Goal: Book appointment/travel/reservation

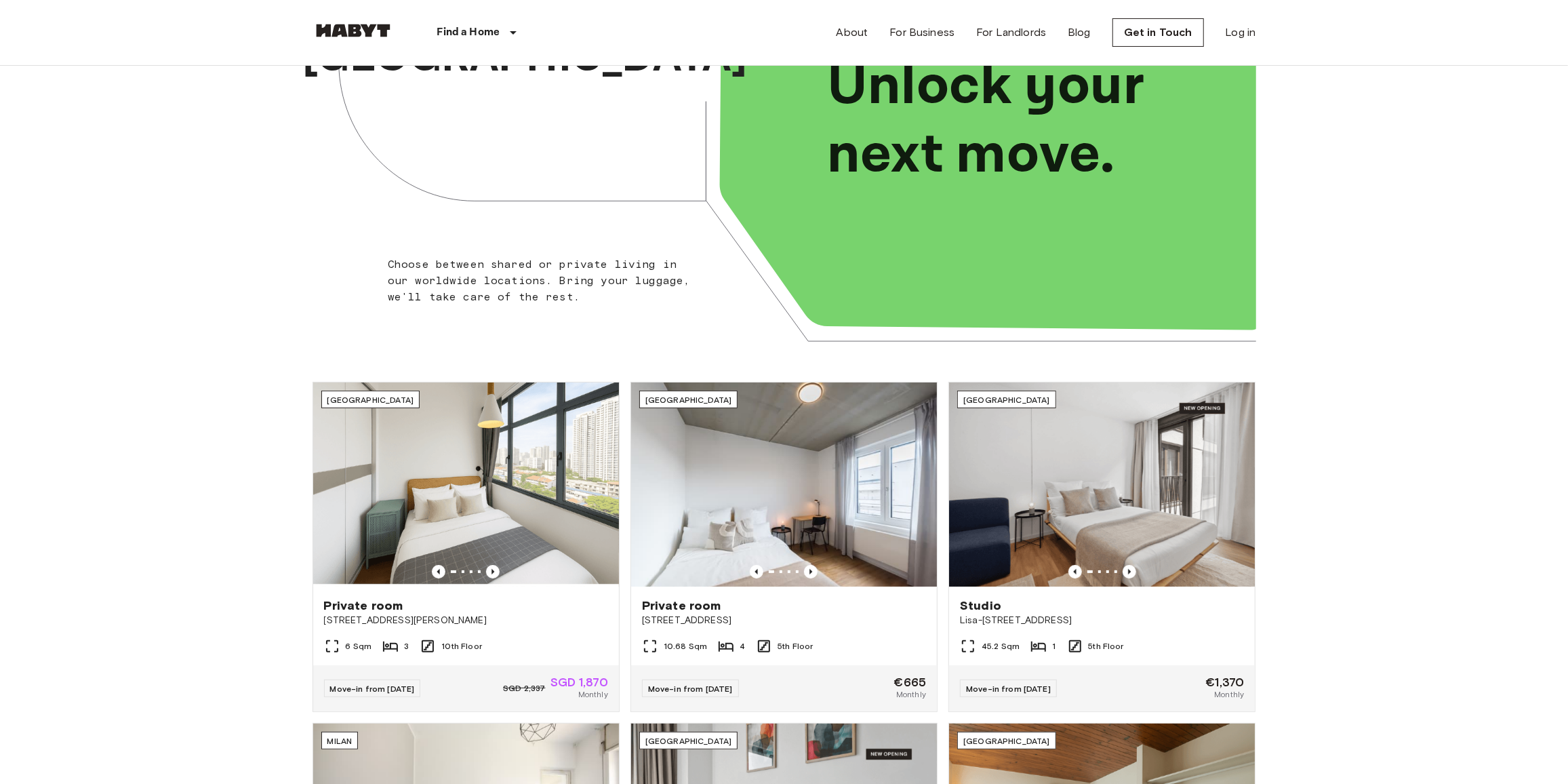
scroll to position [308, 0]
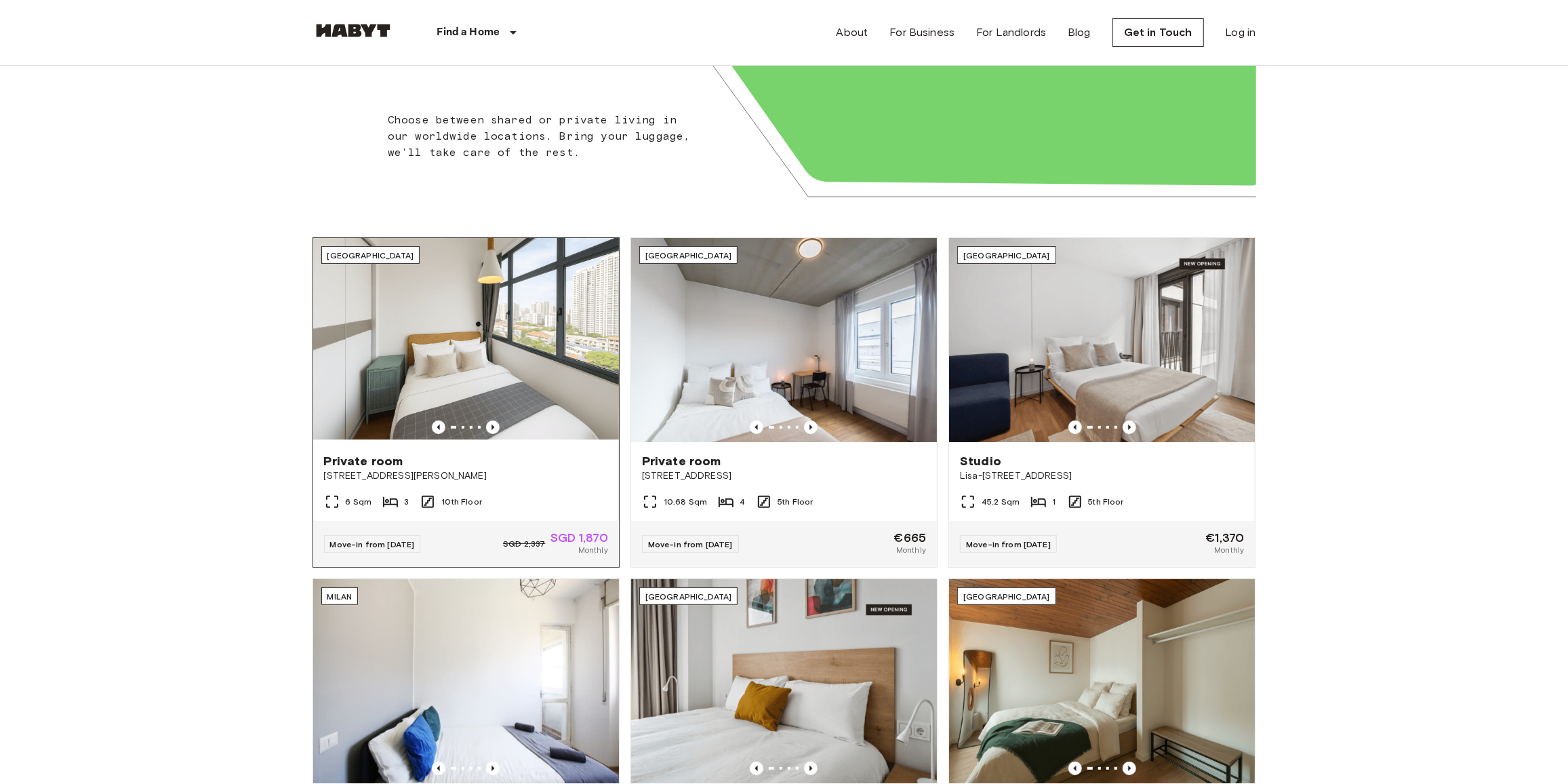
click at [338, 252] on div "[GEOGRAPHIC_DATA]" at bounding box center [371, 254] width 99 height 17
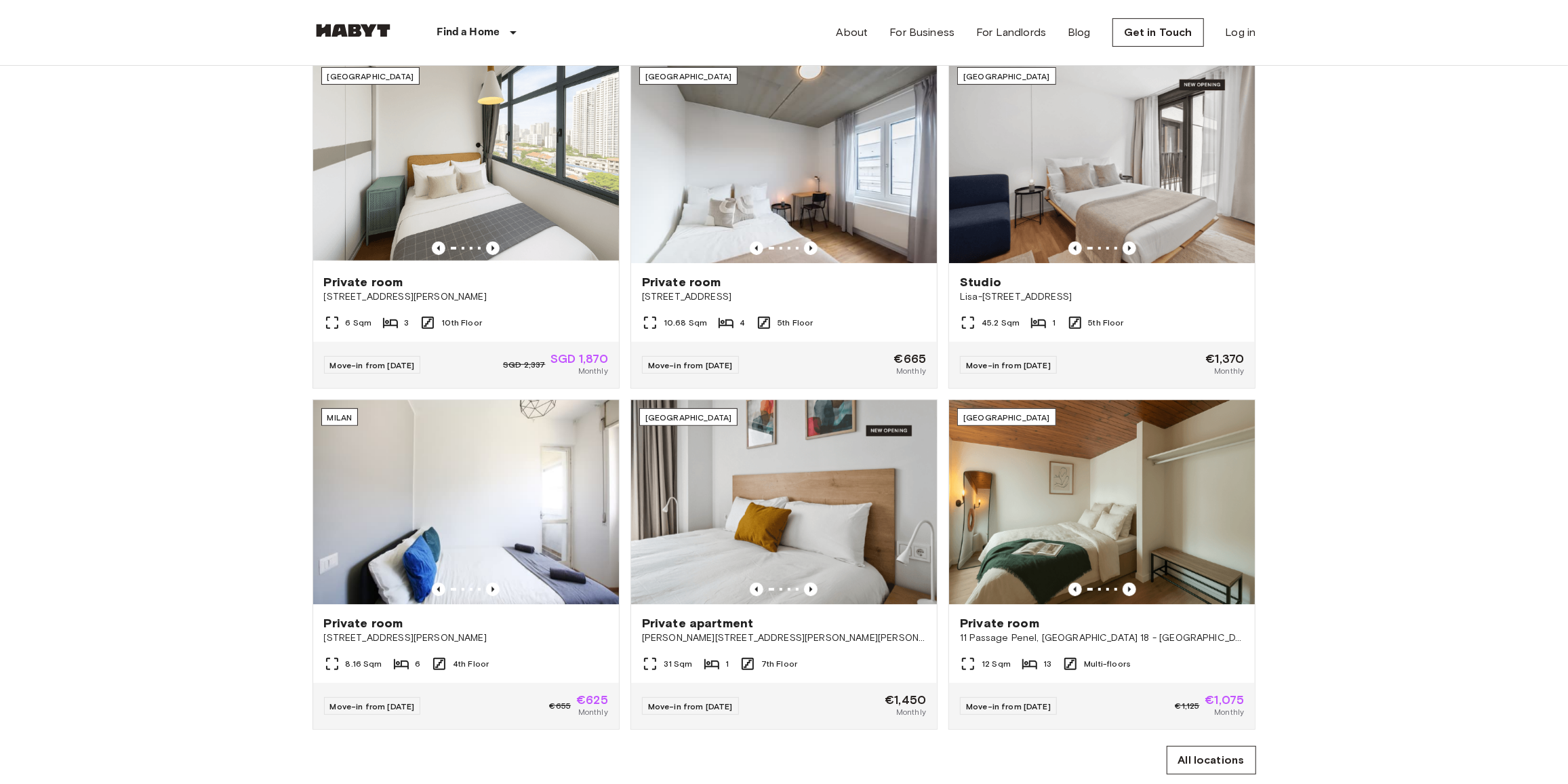
scroll to position [493, 0]
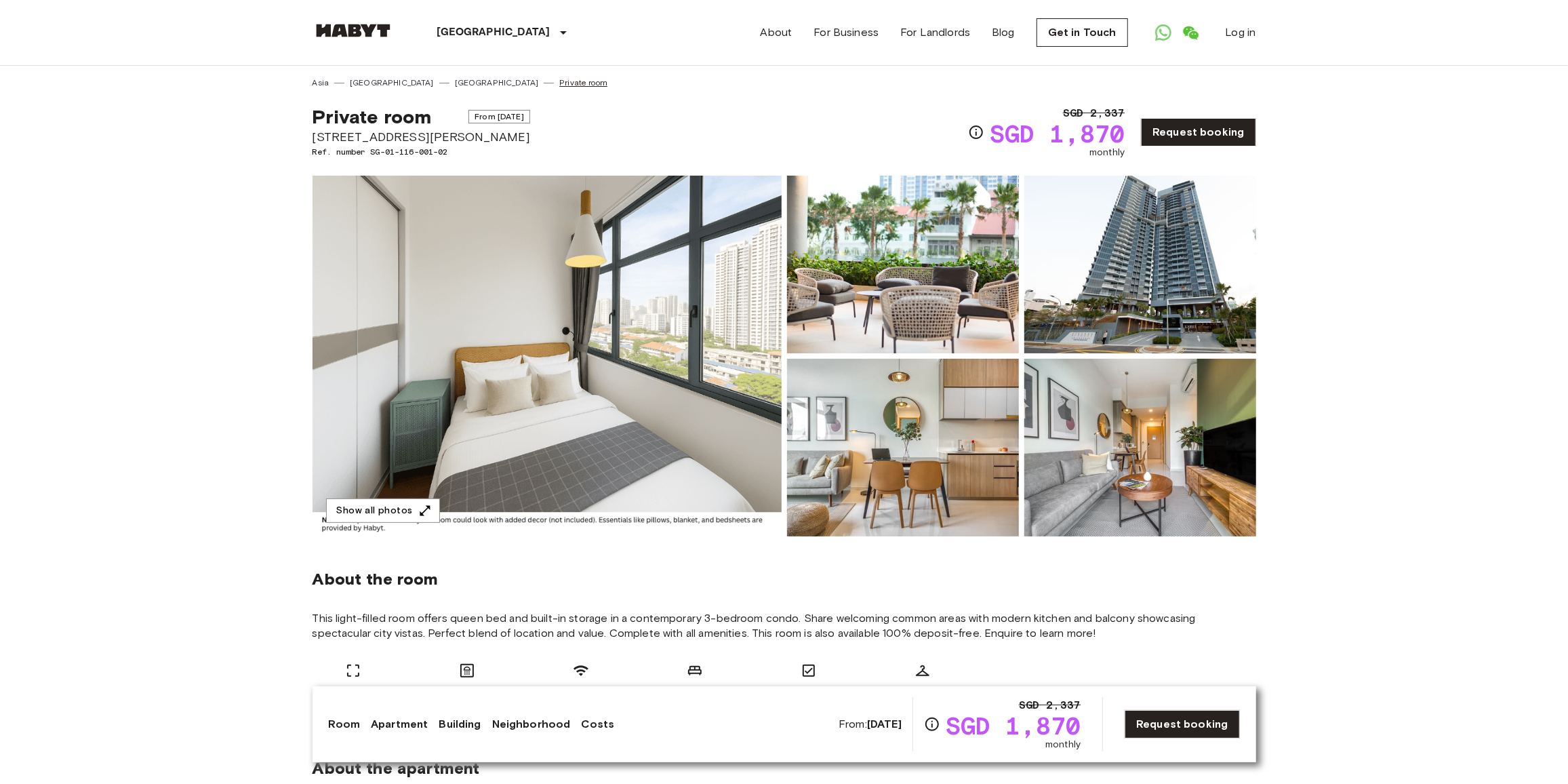
click at [559, 86] on link "Private room" at bounding box center [583, 83] width 48 height 12
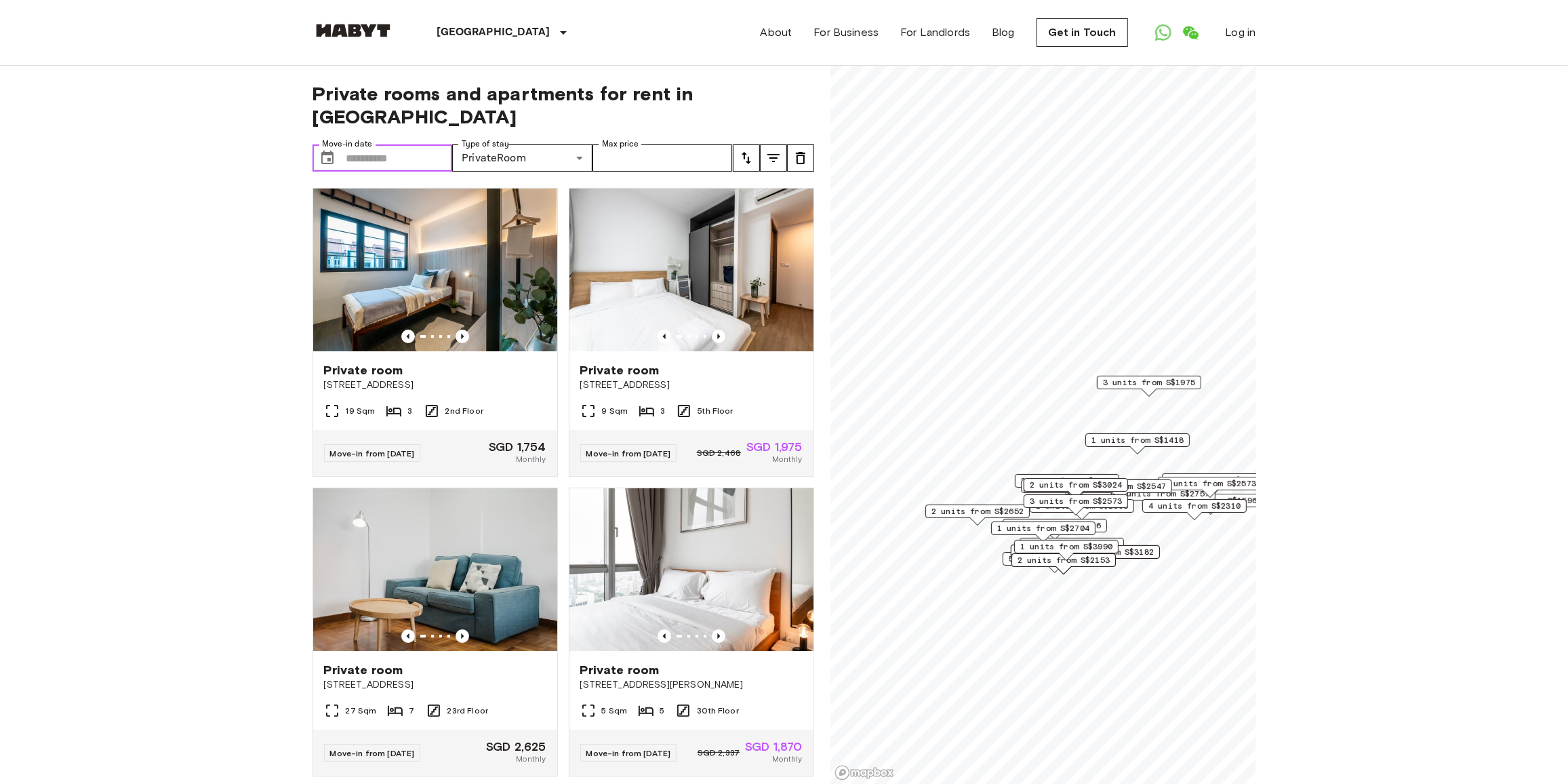
click at [397, 144] on input "Move-in date" at bounding box center [400, 157] width 107 height 27
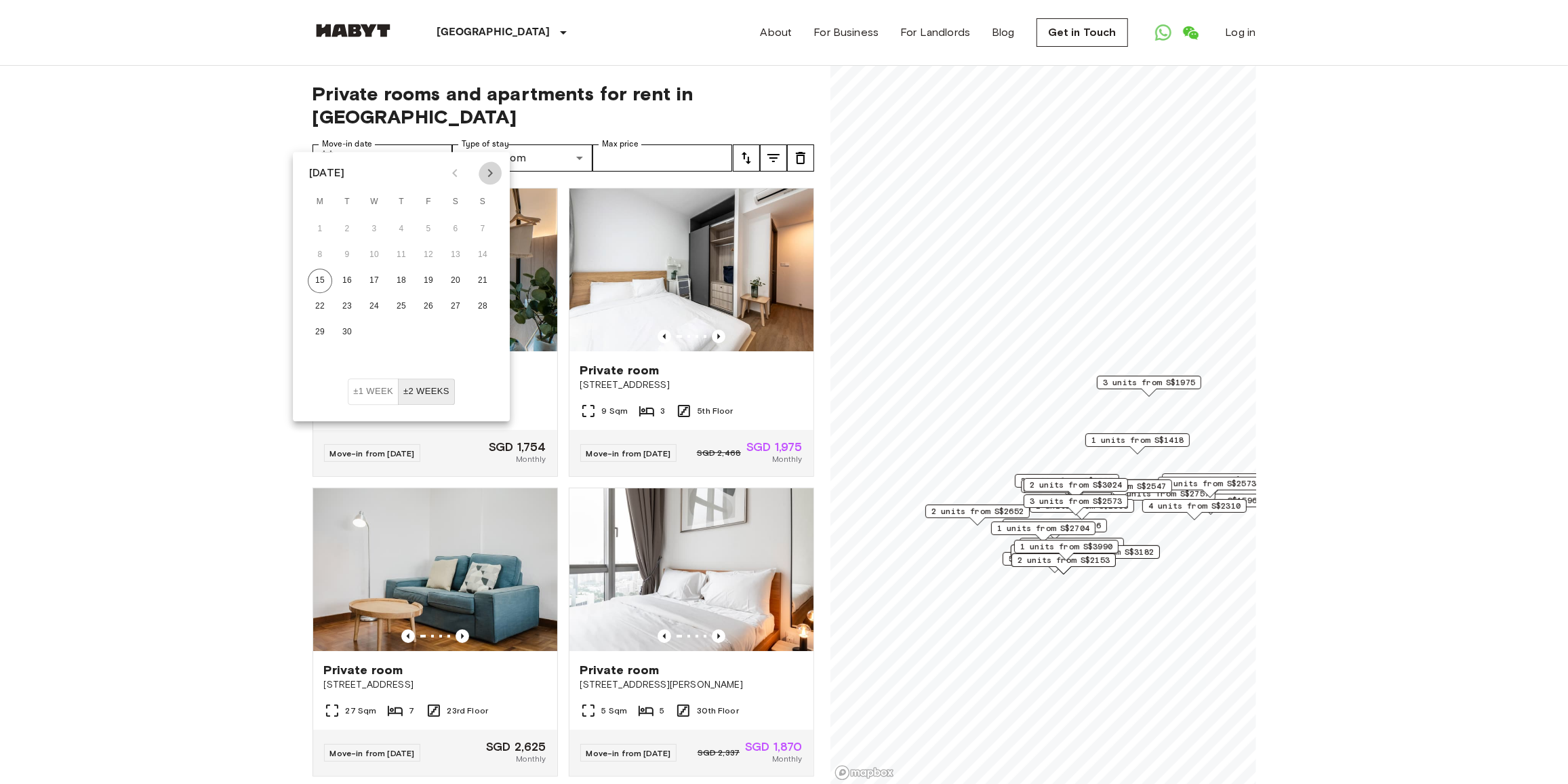
click at [486, 180] on icon "Next month" at bounding box center [490, 173] width 16 height 16
click at [370, 233] on button "1" at bounding box center [374, 229] width 24 height 24
type input "**********"
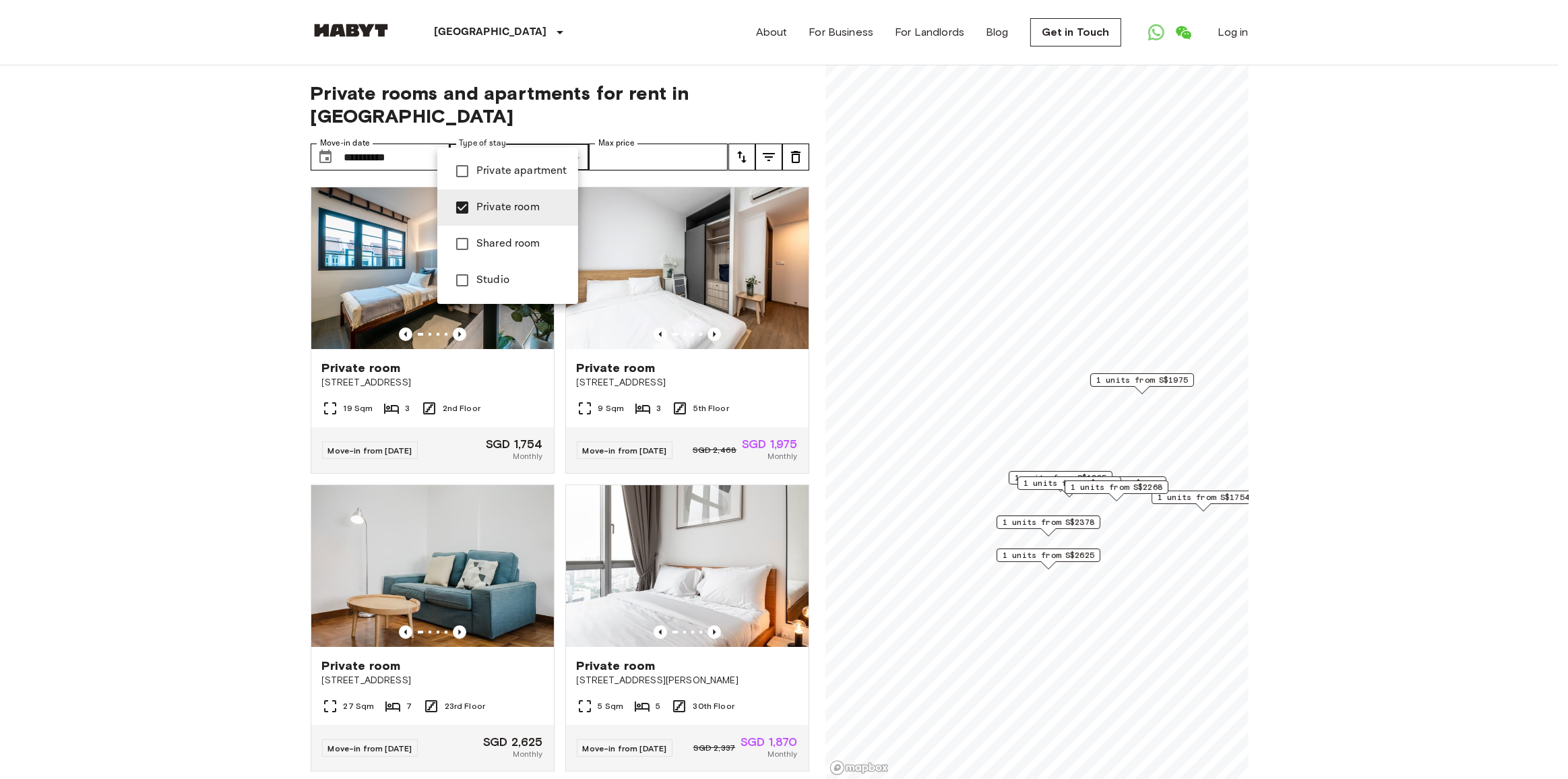
click at [619, 135] on div at bounding box center [784, 389] width 1568 height 779
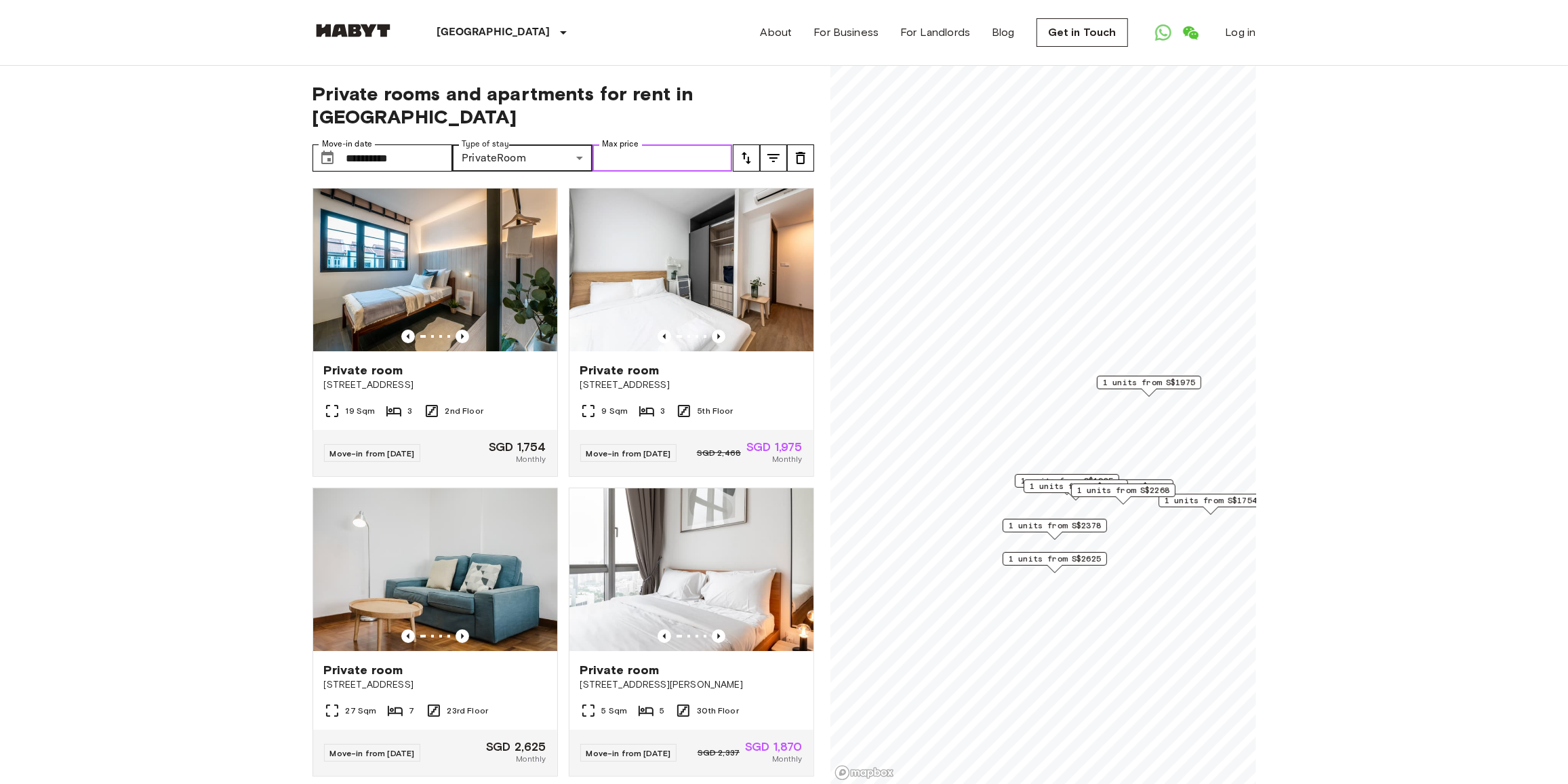
click at [637, 144] on input "Max price" at bounding box center [662, 157] width 141 height 27
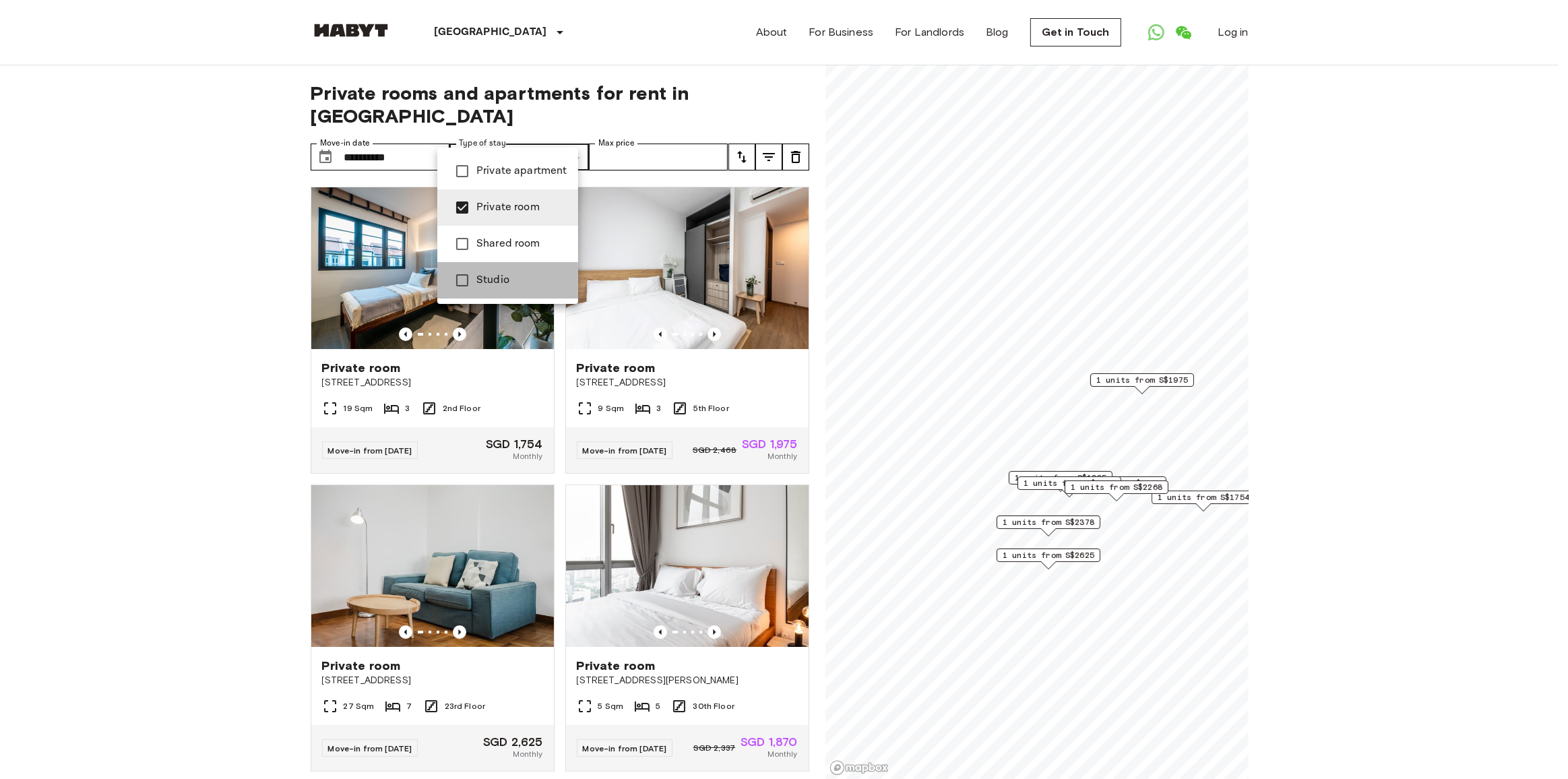
click at [505, 289] on span "Studio" at bounding box center [522, 280] width 91 height 16
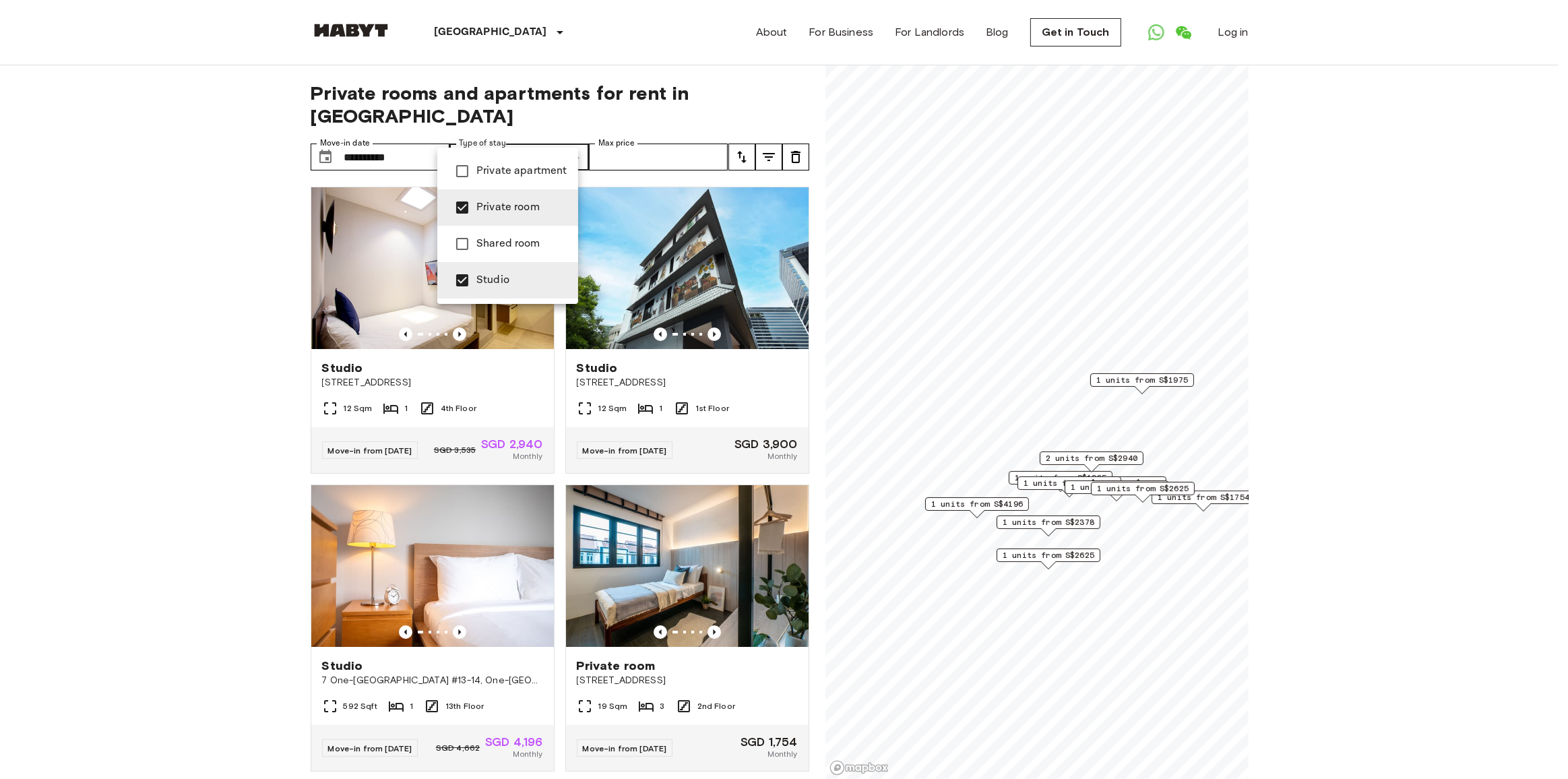
click at [528, 176] on span "Private apartment" at bounding box center [522, 171] width 91 height 16
click at [603, 70] on div at bounding box center [784, 389] width 1568 height 779
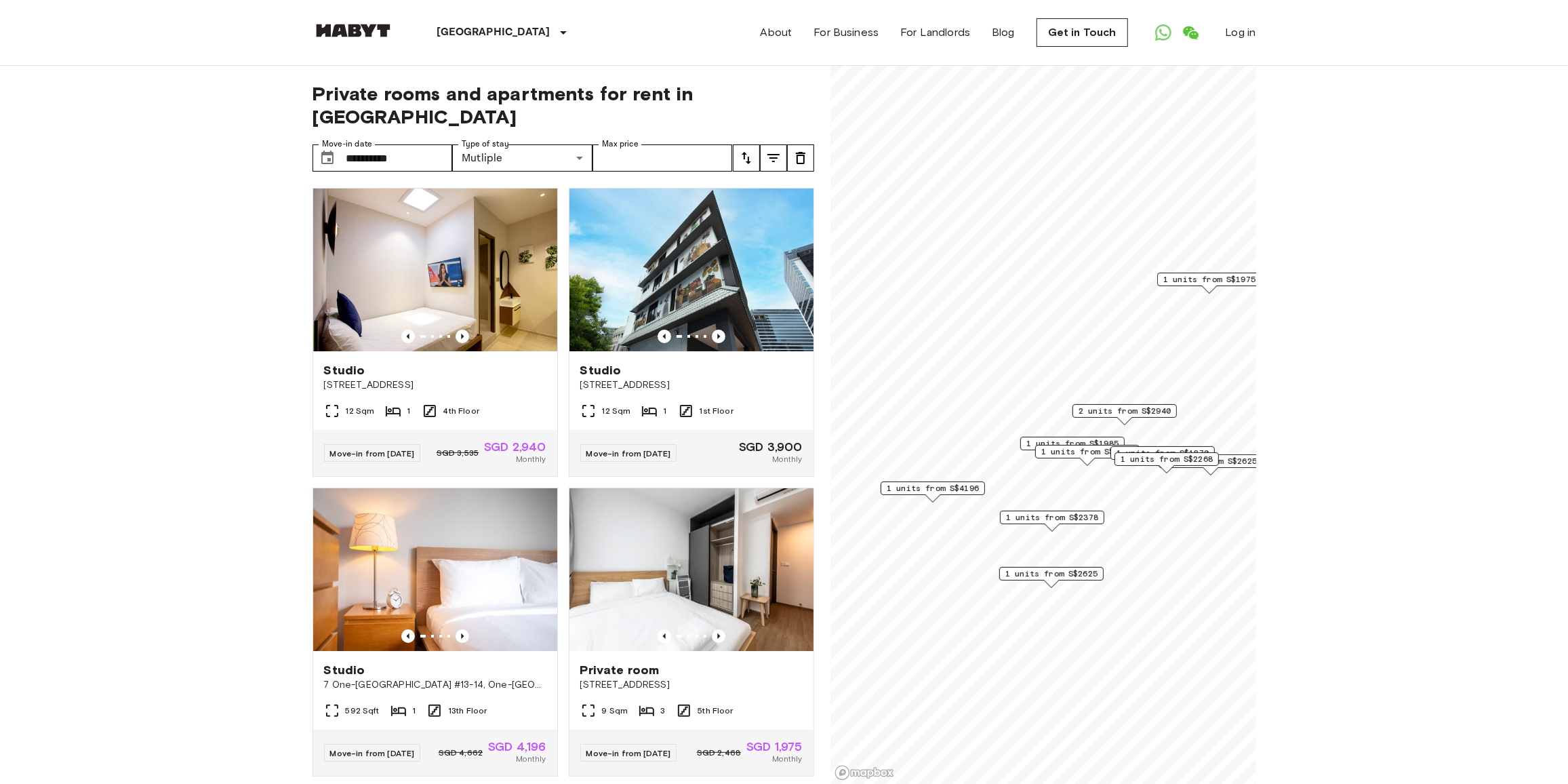
click at [1021, 444] on div "1 units from S$1985" at bounding box center [1073, 444] width 105 height 14
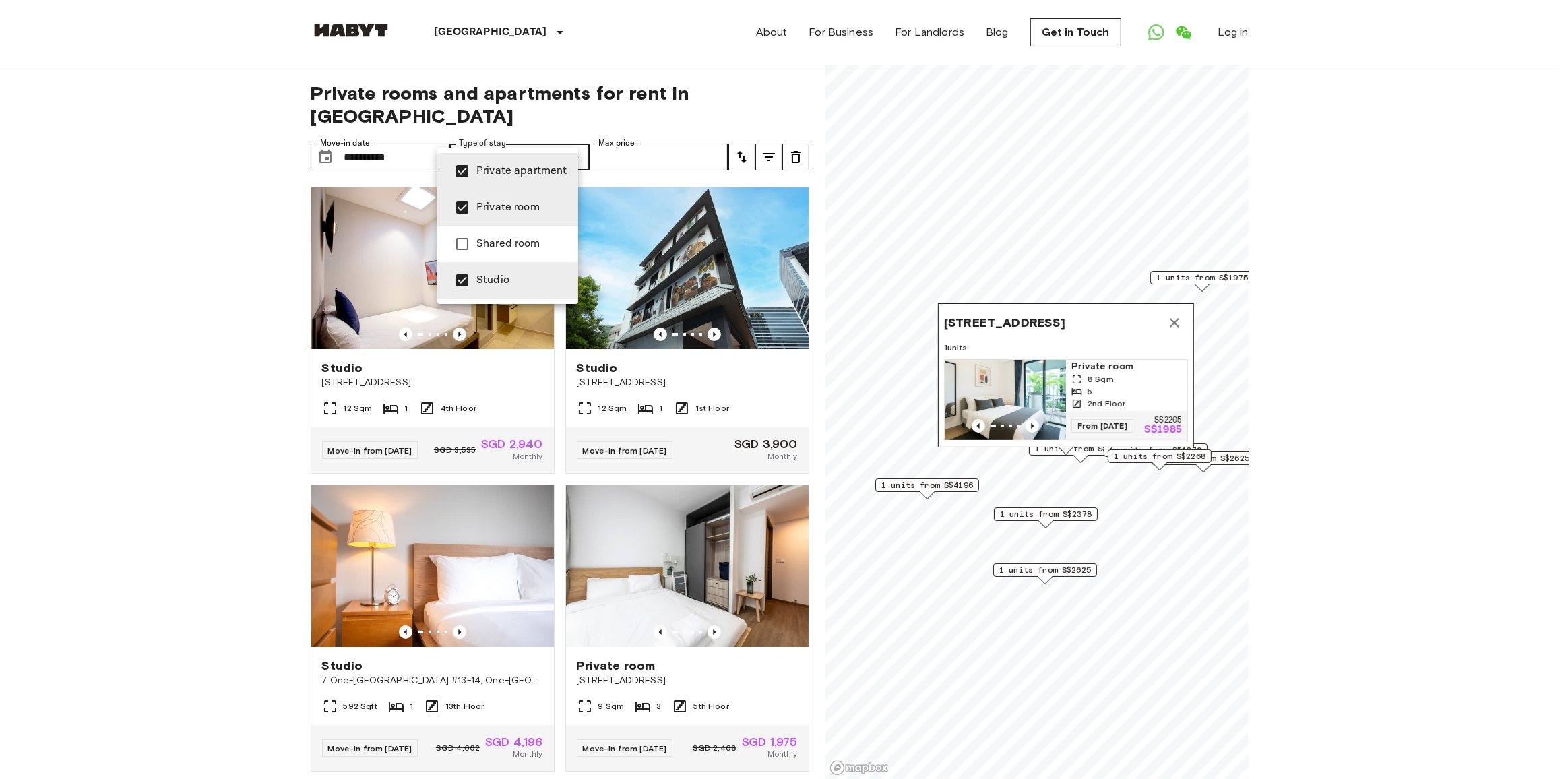
click at [536, 207] on span "Private room" at bounding box center [522, 207] width 91 height 16
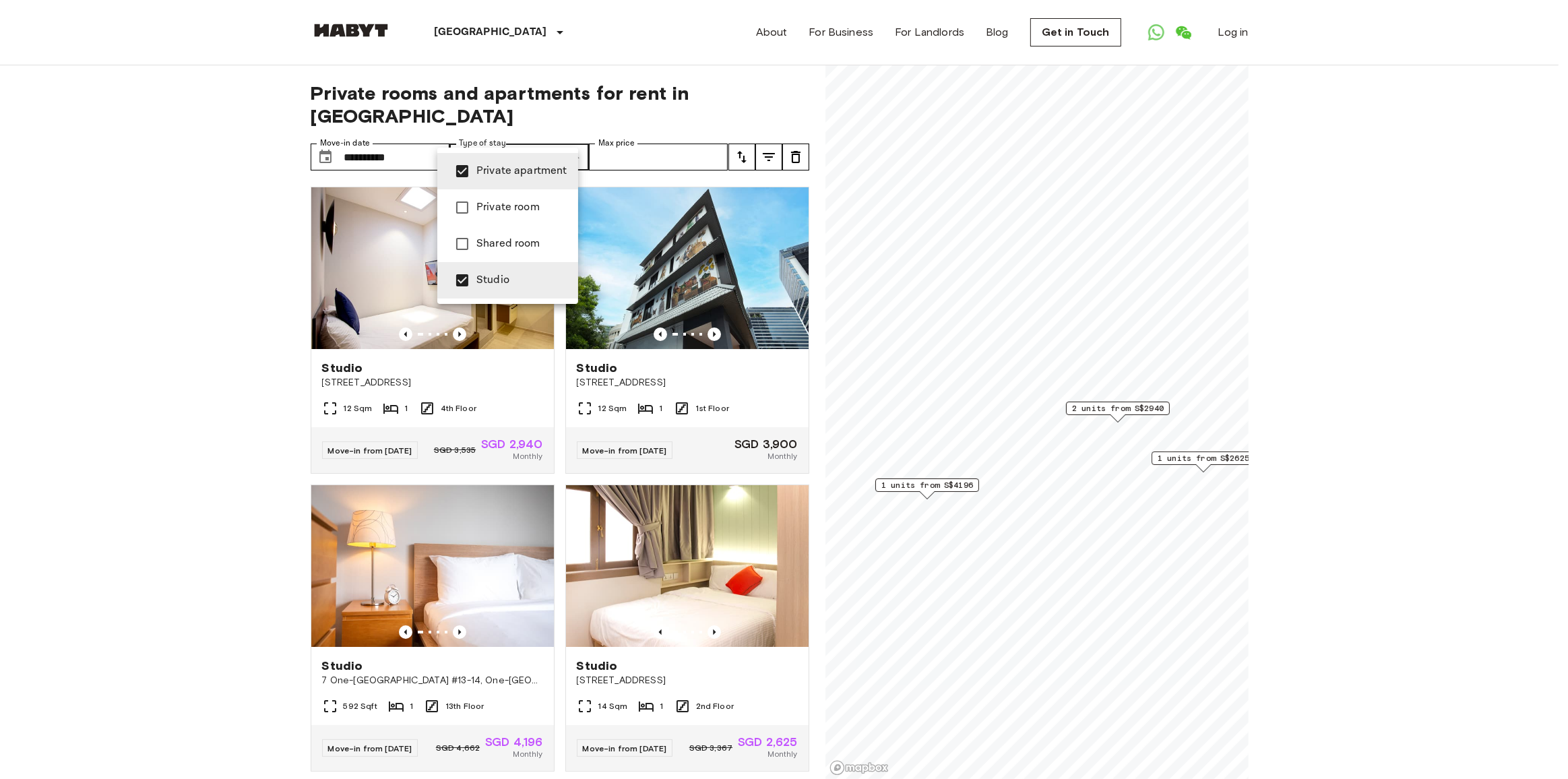
click at [532, 251] on span "Shared room" at bounding box center [522, 243] width 91 height 16
click at [513, 289] on span "Studio" at bounding box center [522, 280] width 91 height 16
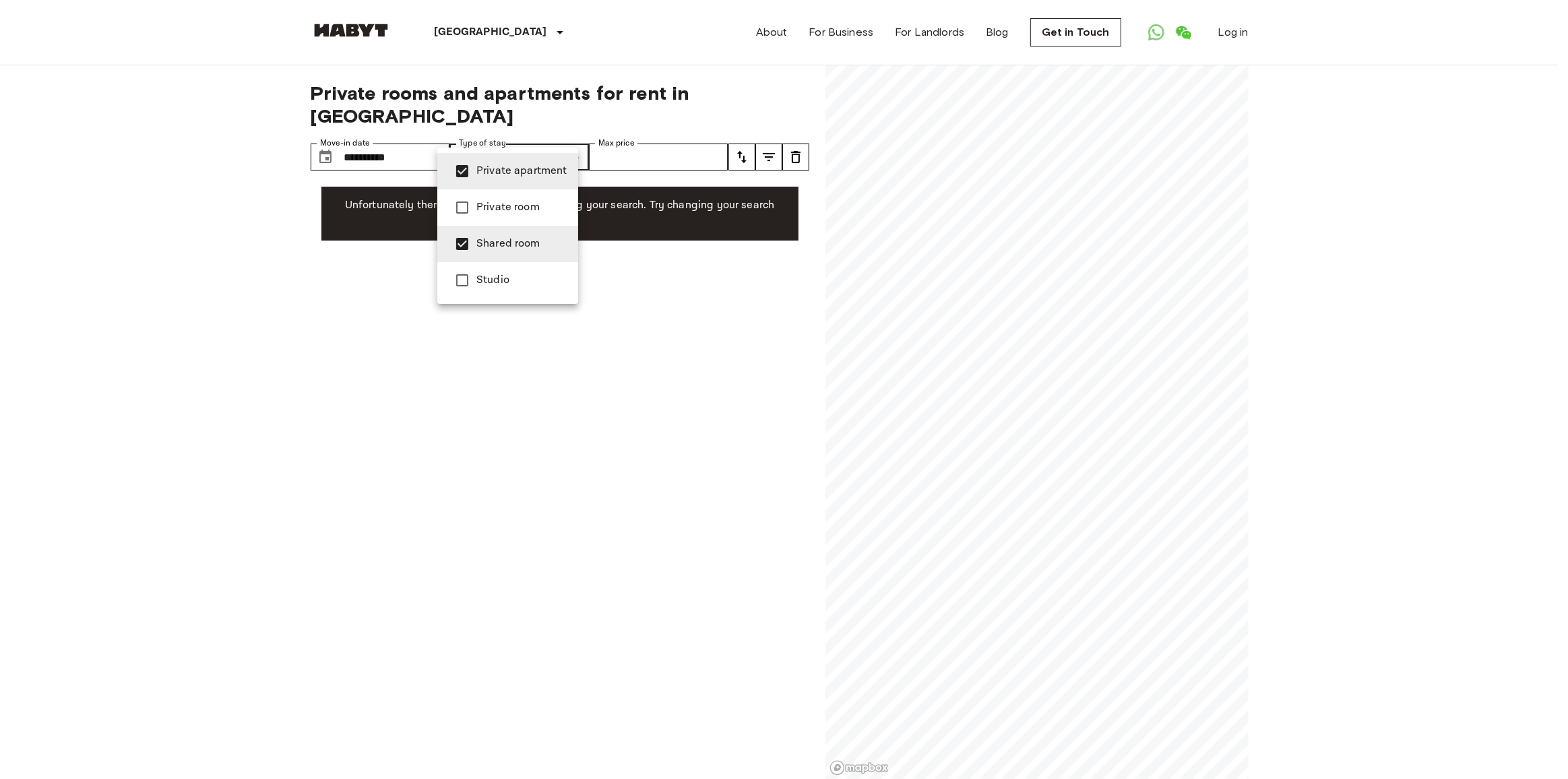
click at [538, 172] on span "Private apartment" at bounding box center [522, 171] width 91 height 16
type input "**********"
click at [518, 252] on span "Shared room" at bounding box center [522, 243] width 91 height 16
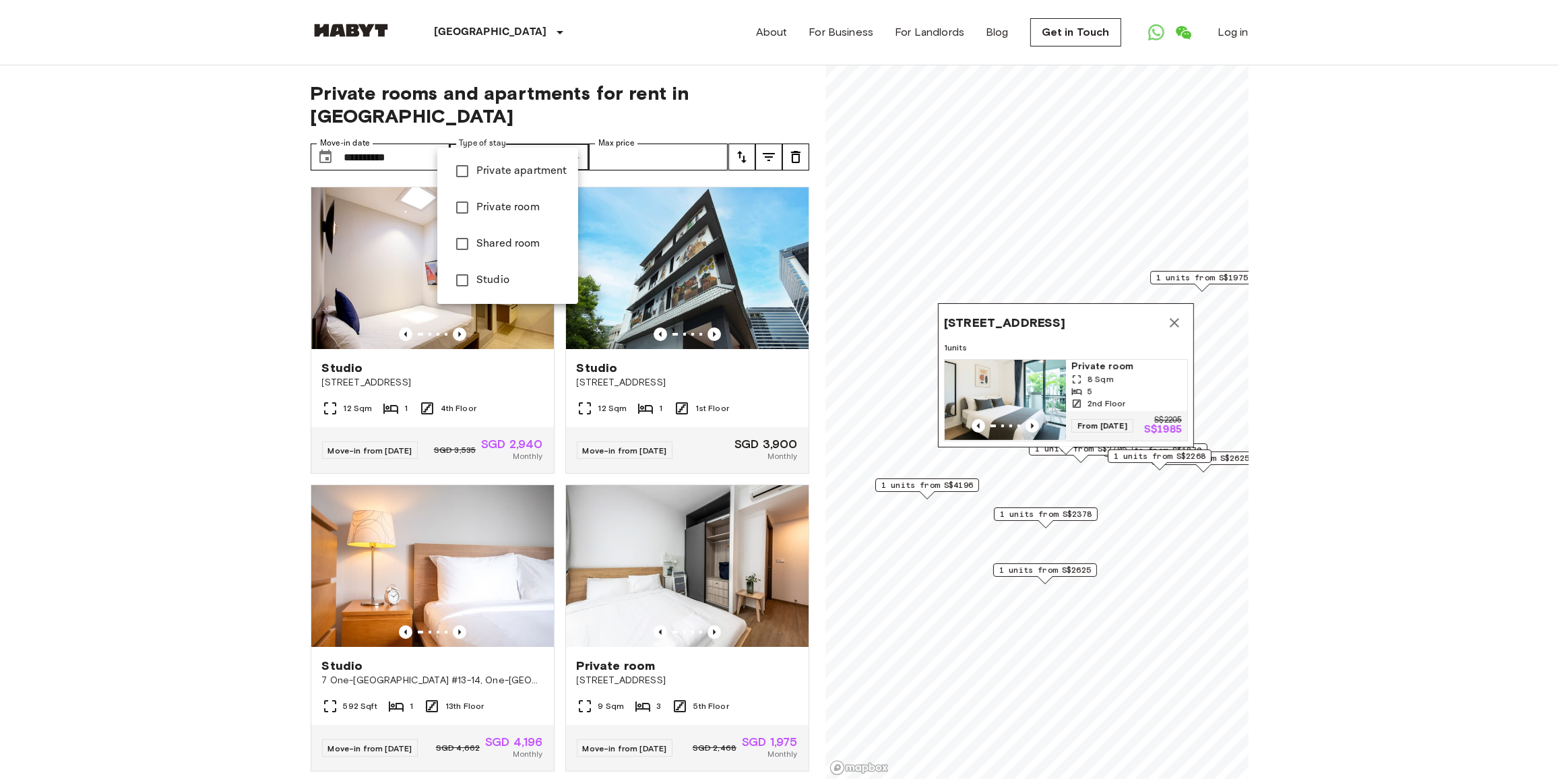
click at [523, 289] on span "Studio" at bounding box center [522, 280] width 91 height 16
type input "******"
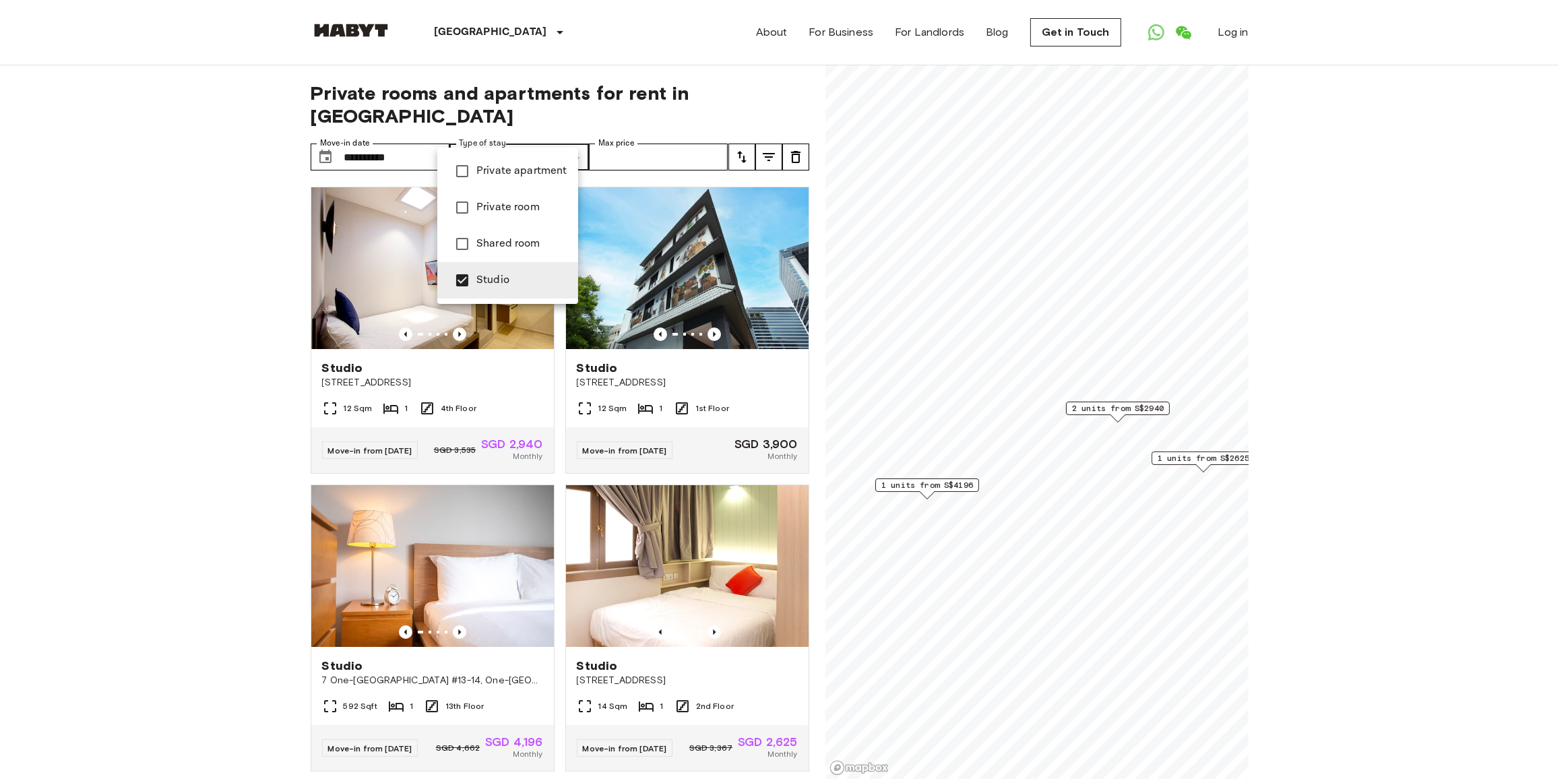
click at [521, 289] on span "Studio" at bounding box center [522, 280] width 91 height 16
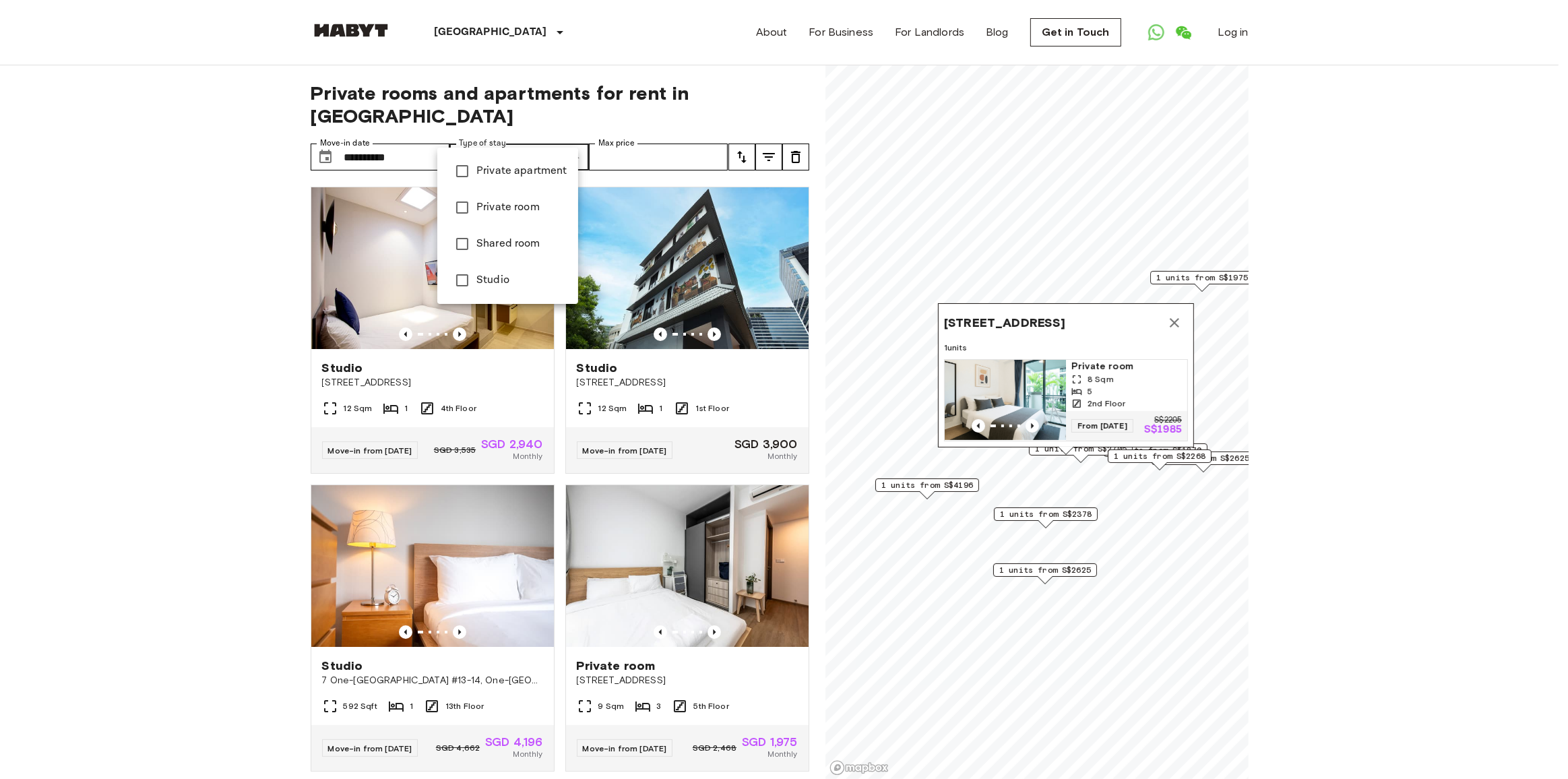
click at [536, 214] on span "Private room" at bounding box center [522, 207] width 91 height 16
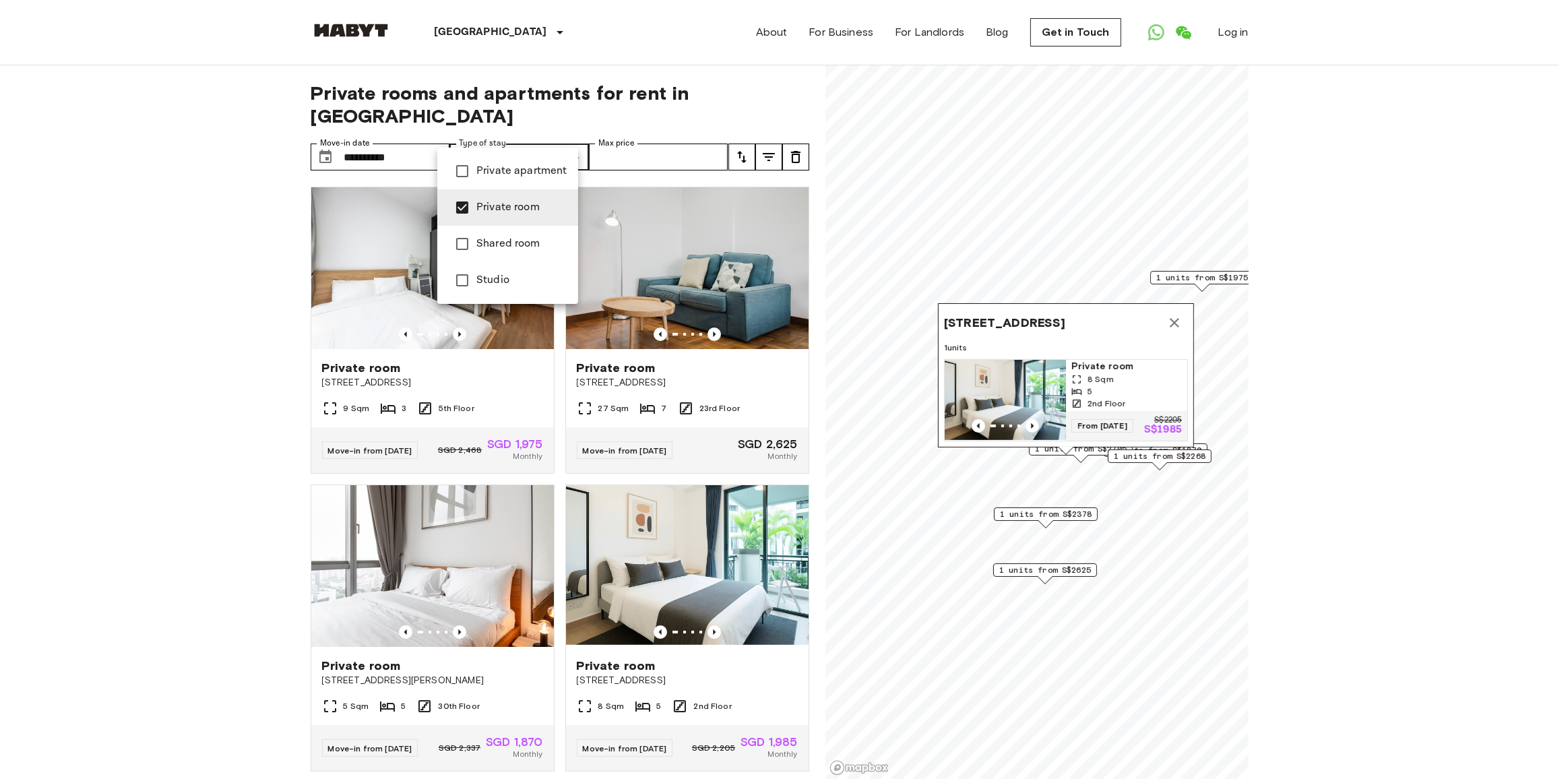
click at [1171, 309] on div at bounding box center [784, 389] width 1568 height 779
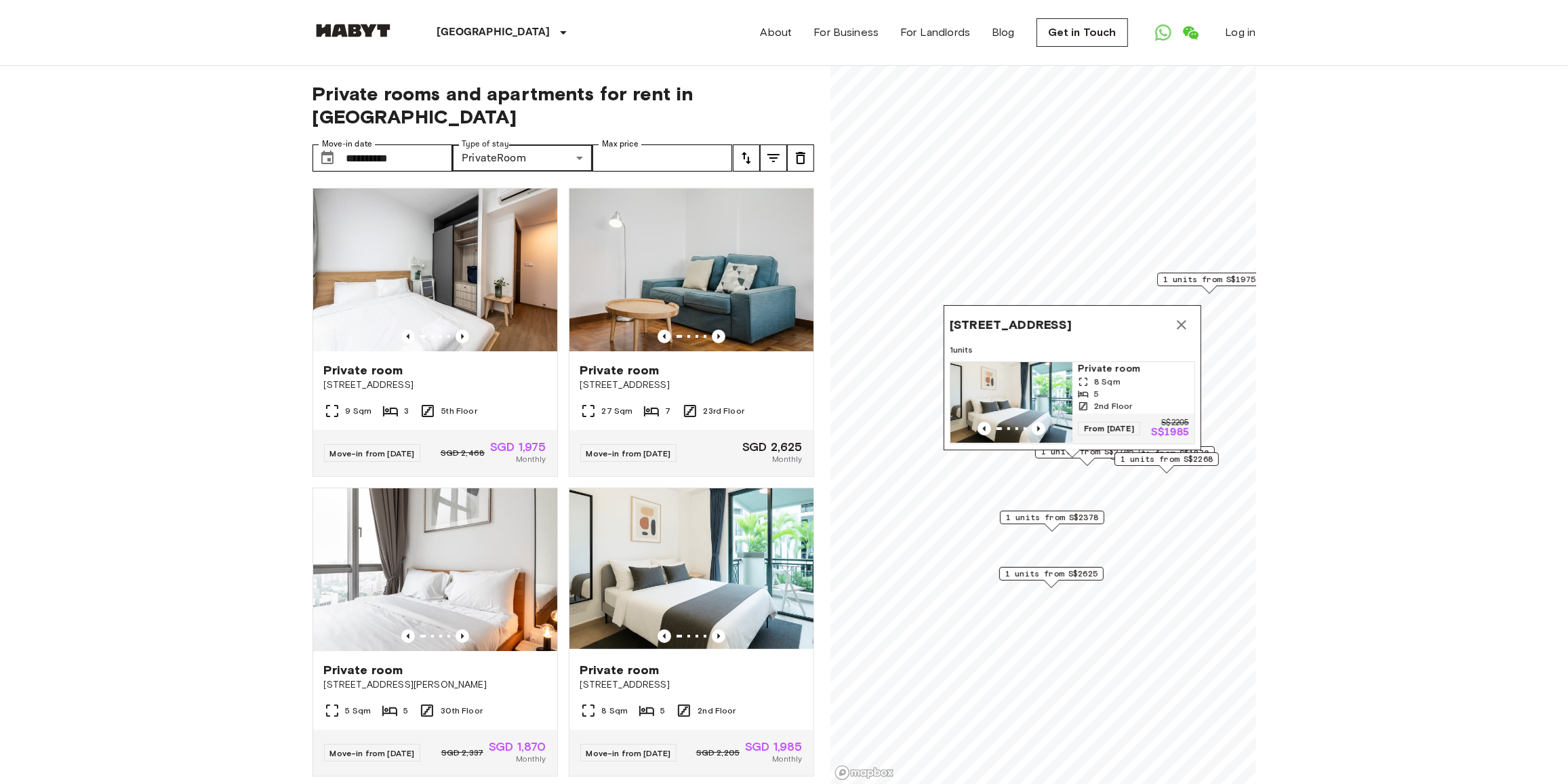
click at [1181, 317] on icon "Map marker" at bounding box center [1181, 324] width 16 height 16
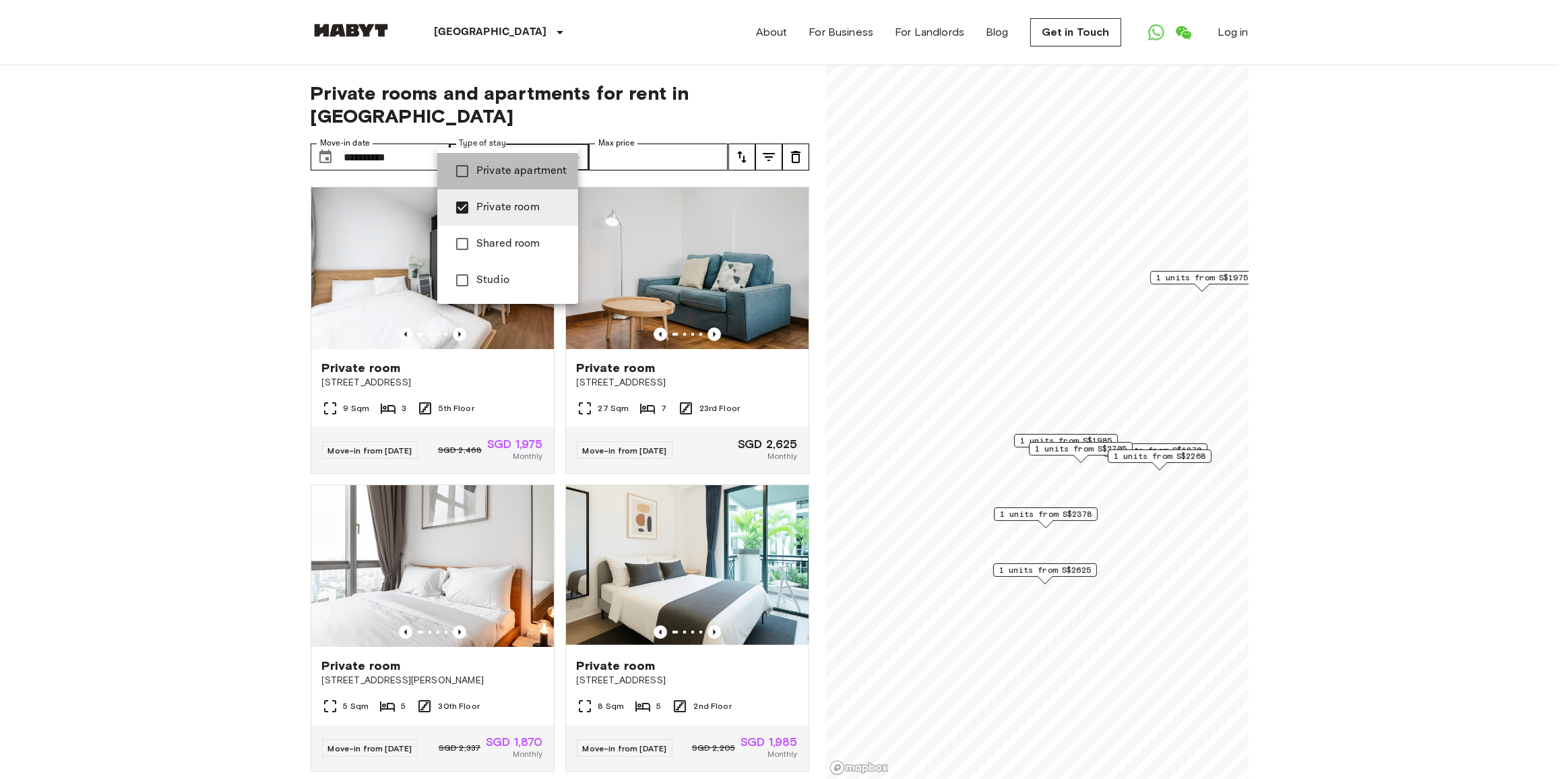
click at [521, 172] on span "Private apartment" at bounding box center [522, 171] width 91 height 16
click at [499, 206] on span "Private room" at bounding box center [522, 207] width 91 height 16
type input "**********"
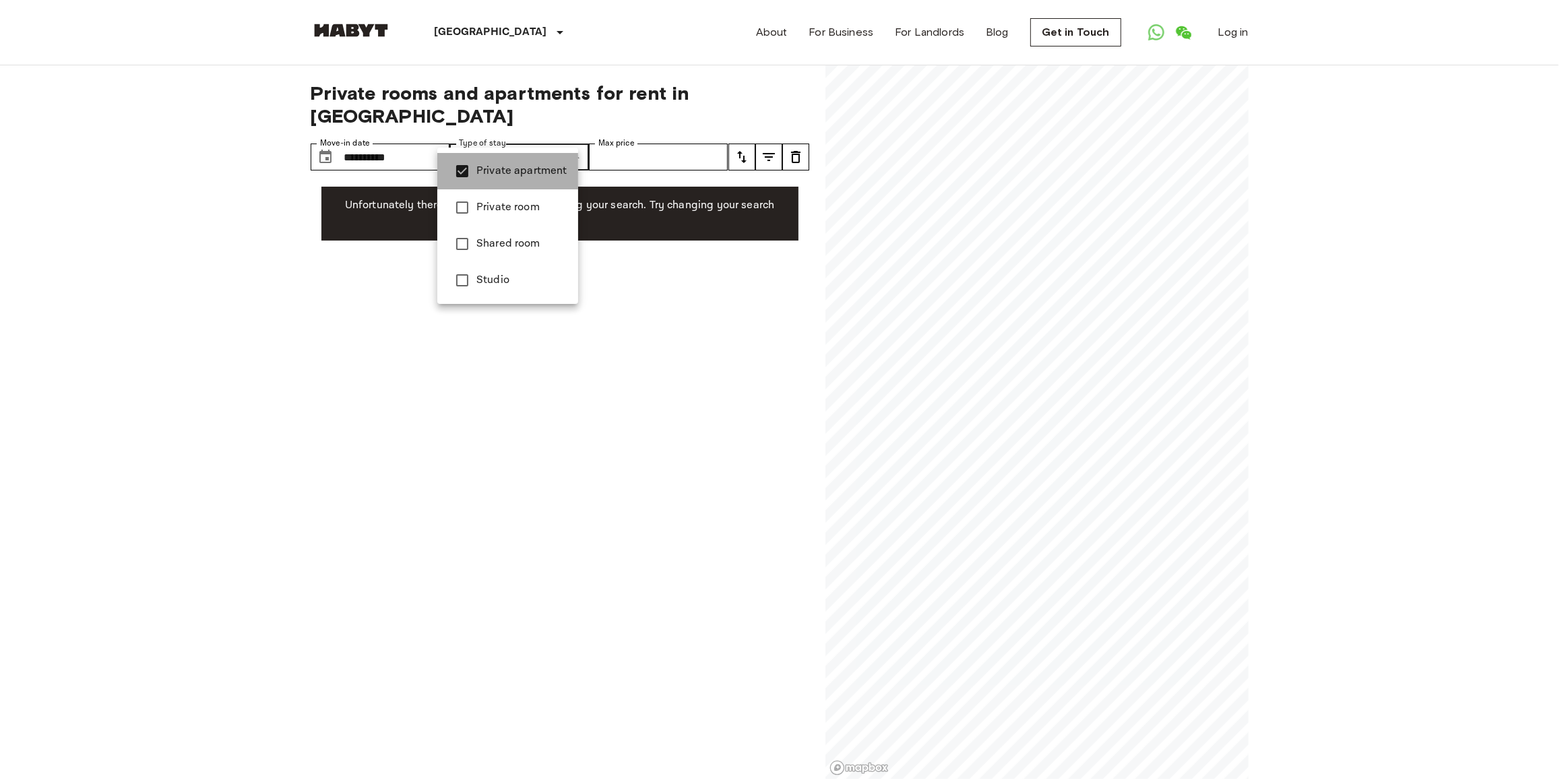
click at [520, 173] on span "Private apartment" at bounding box center [522, 171] width 91 height 16
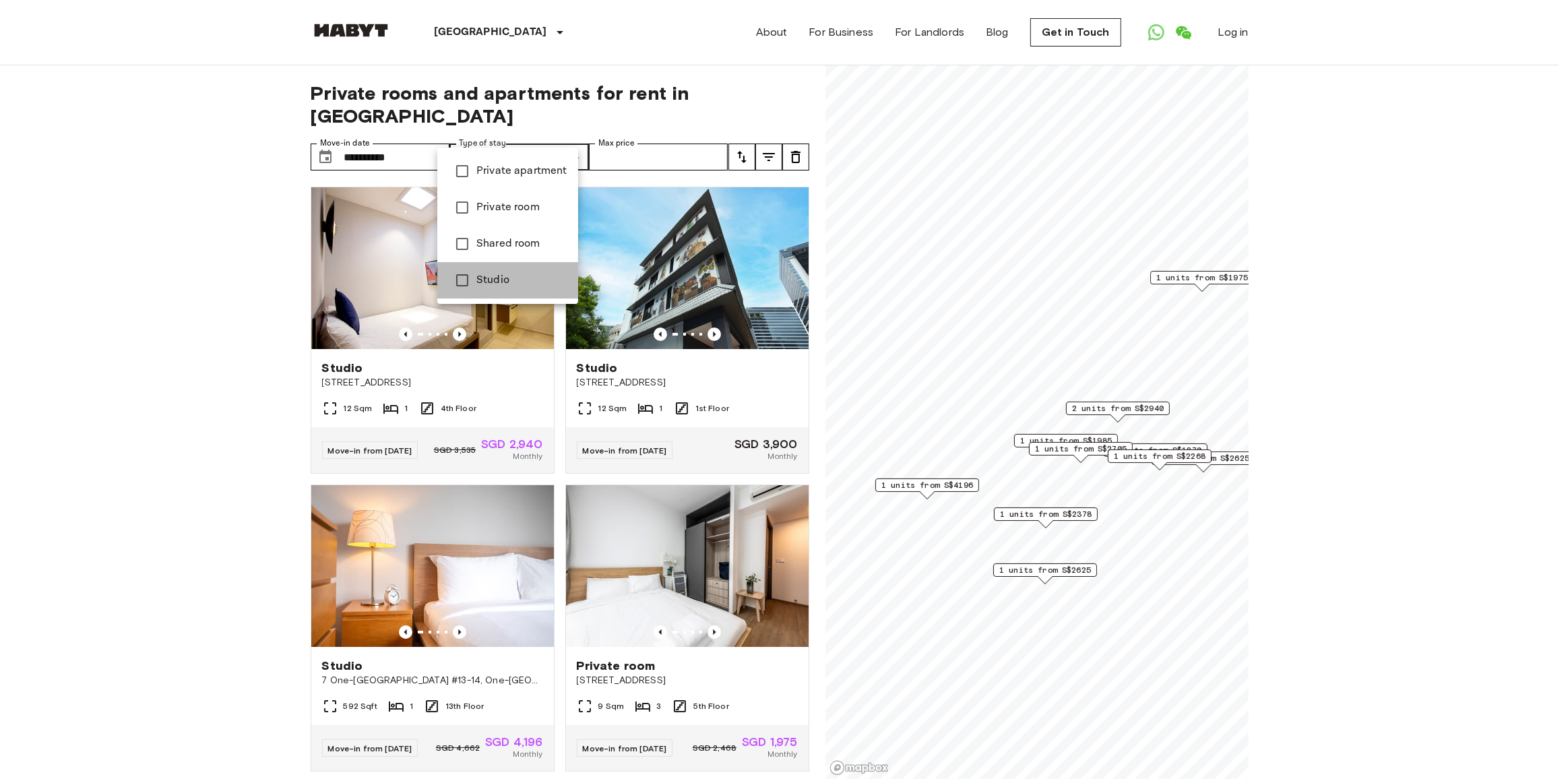
click at [524, 289] on span "Studio" at bounding box center [522, 280] width 91 height 16
type input "******"
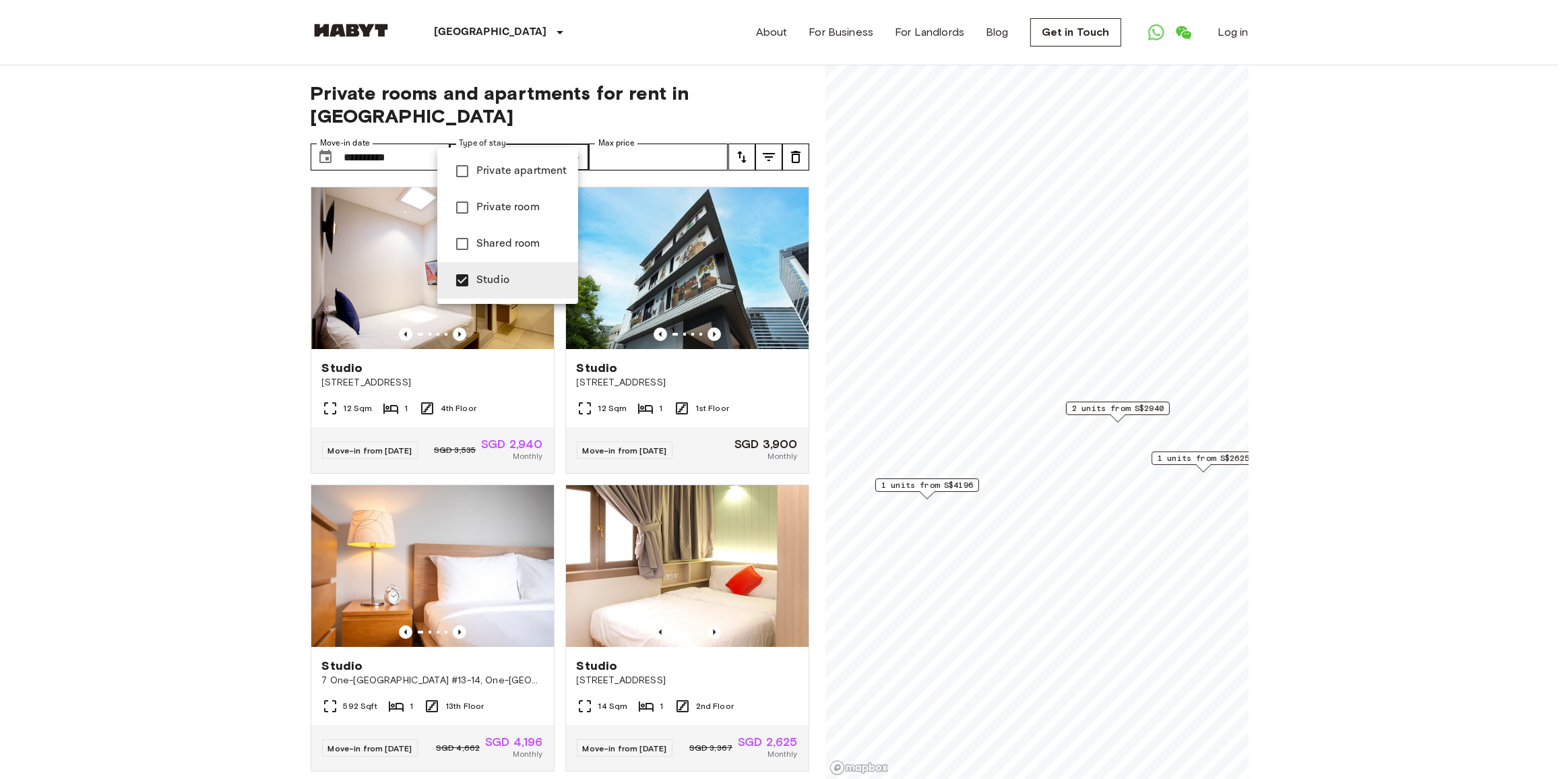
click at [1106, 468] on div at bounding box center [784, 389] width 1568 height 779
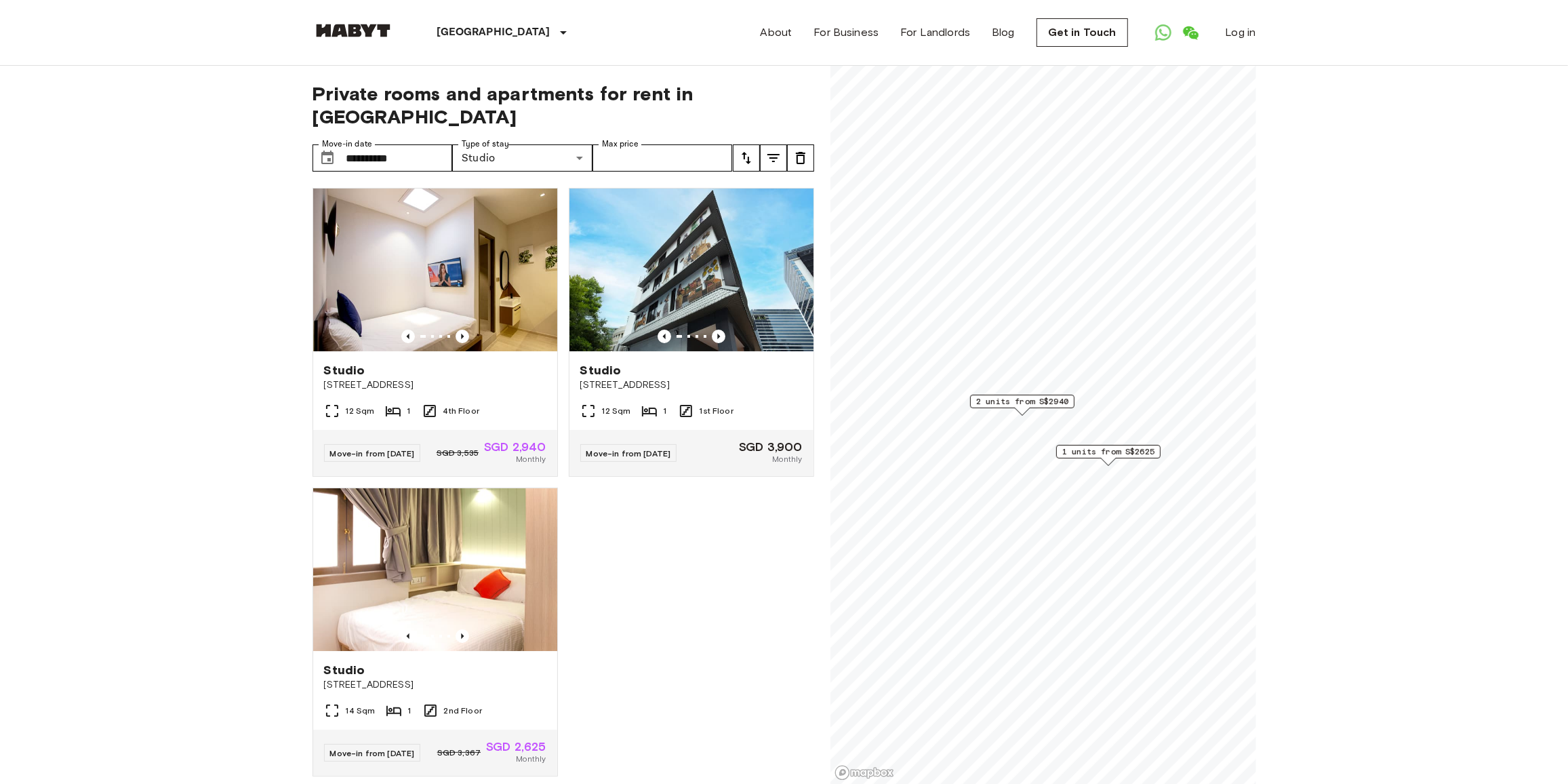
click at [1134, 453] on span "1 units from S$2625" at bounding box center [1108, 452] width 92 height 12
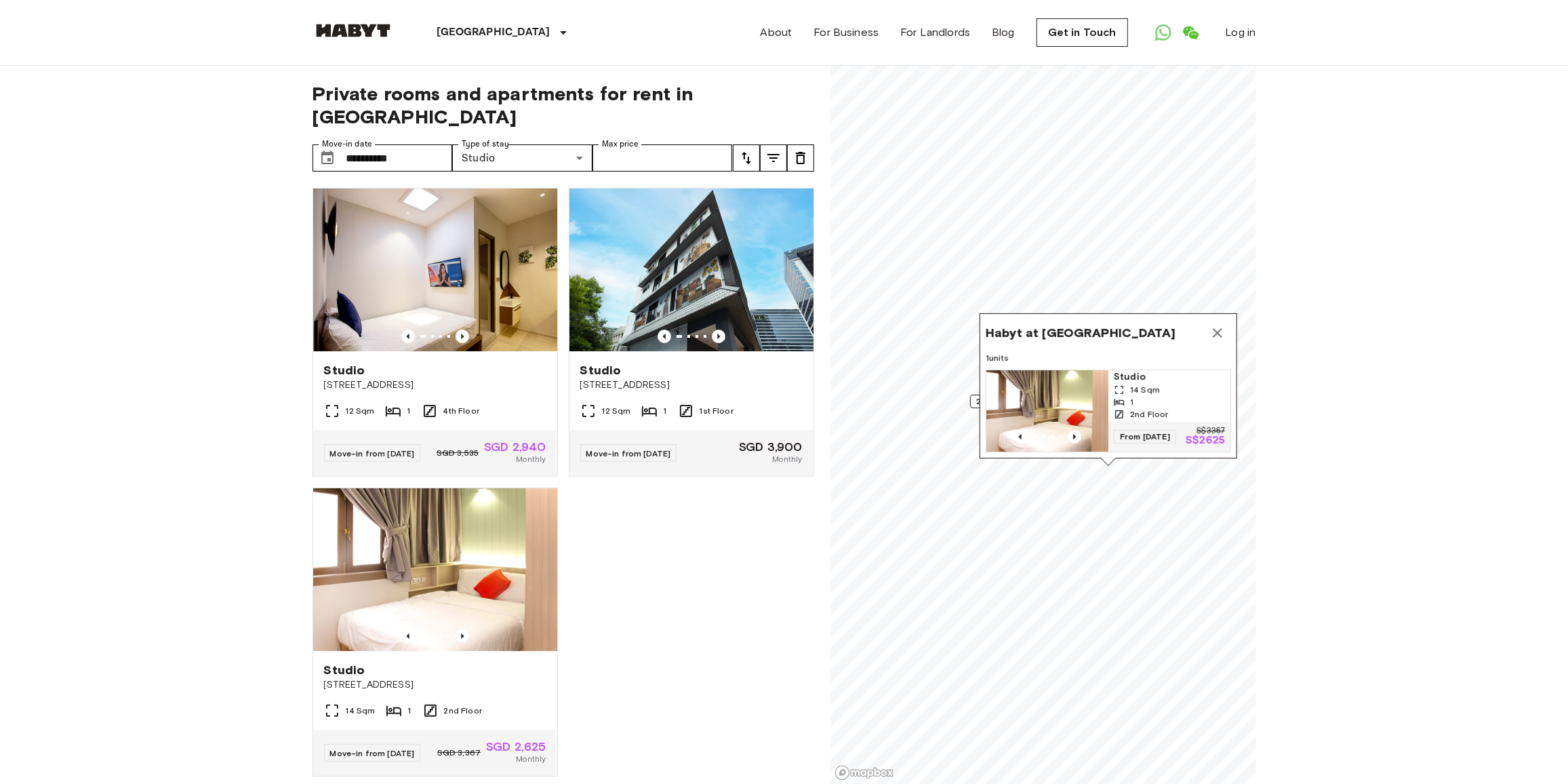
click at [971, 402] on div "2 units from S$2940" at bounding box center [1022, 401] width 105 height 14
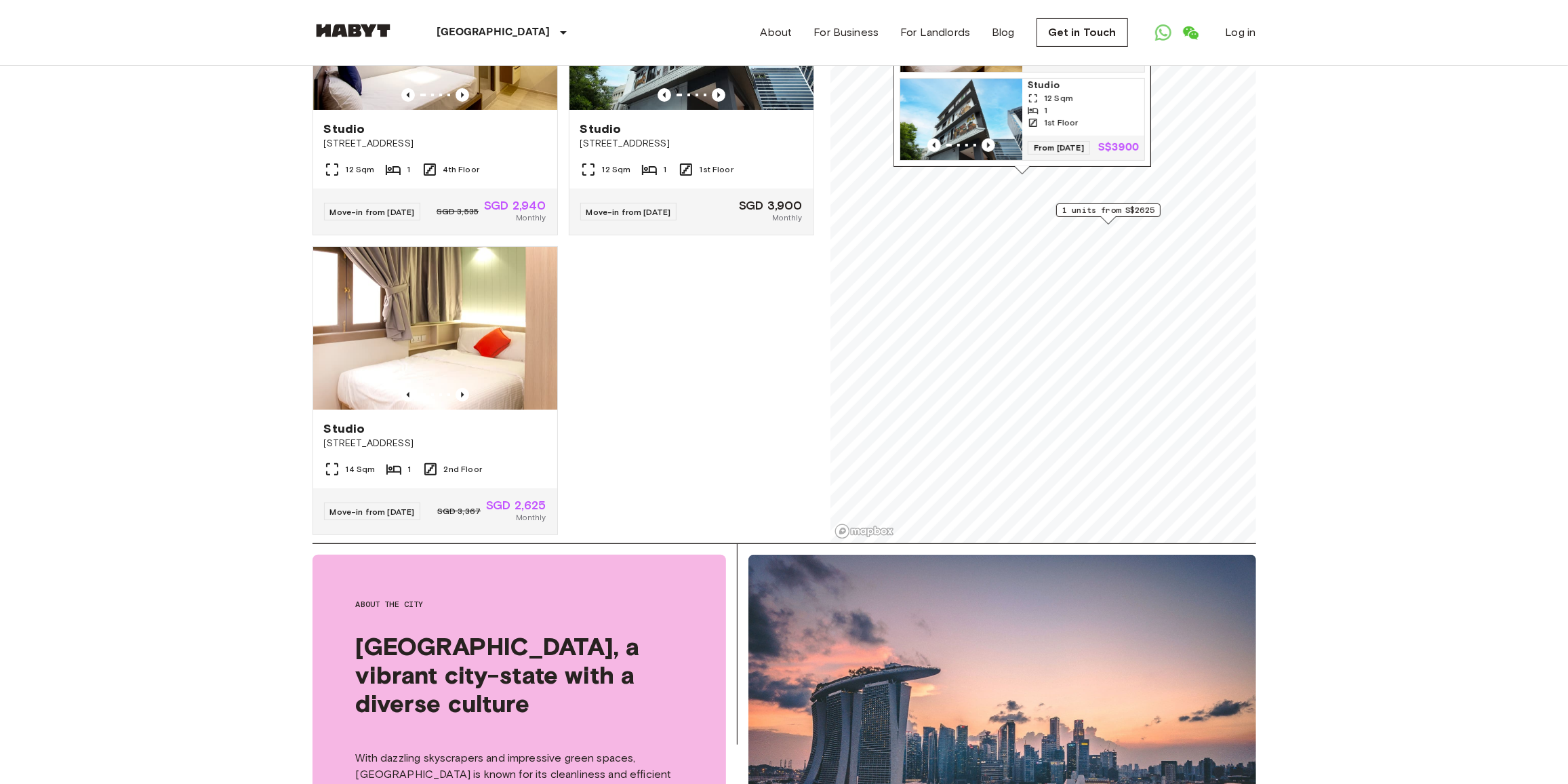
scroll to position [246, 0]
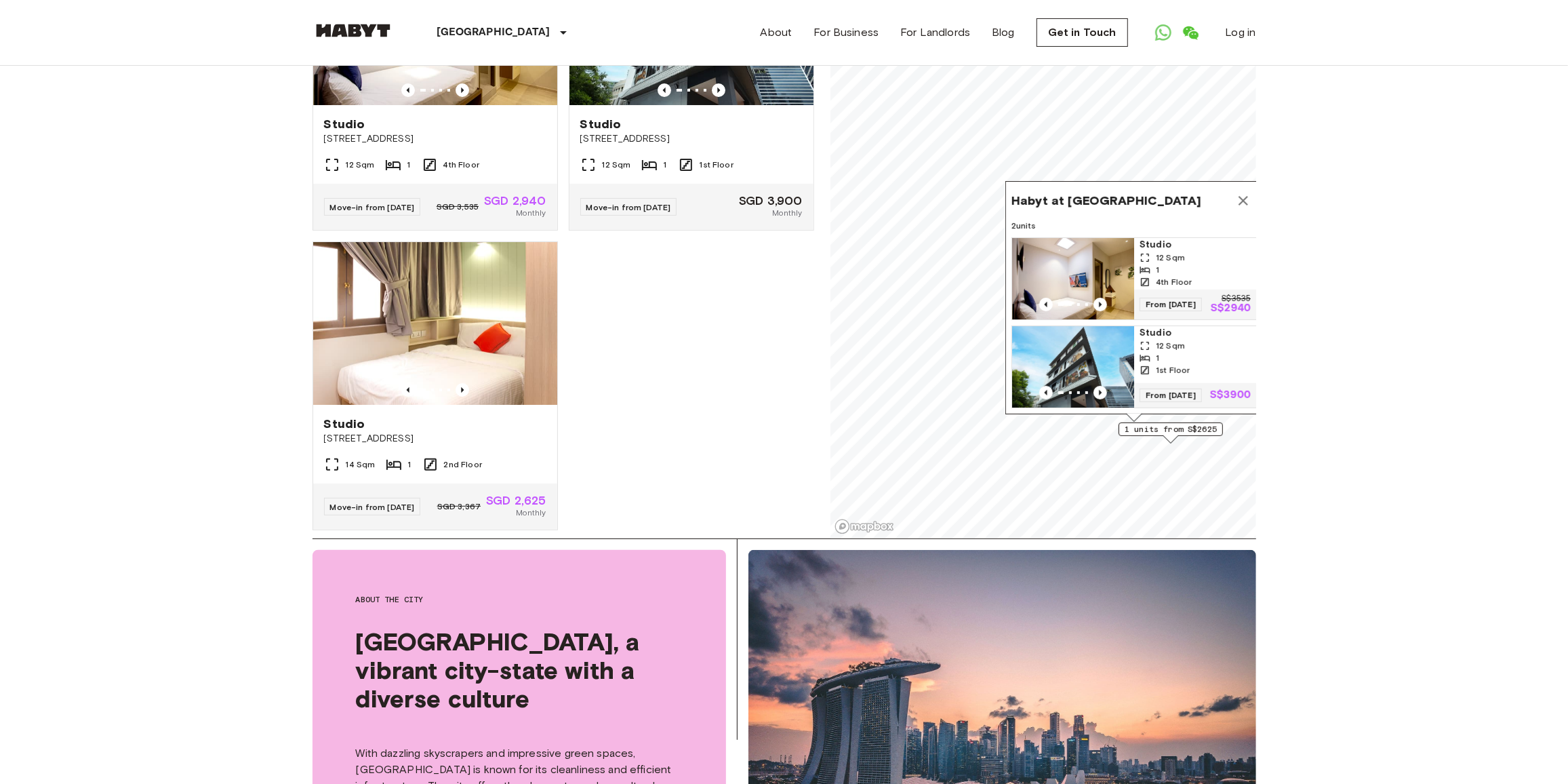
click at [1242, 196] on icon "Map marker" at bounding box center [1244, 201] width 10 height 10
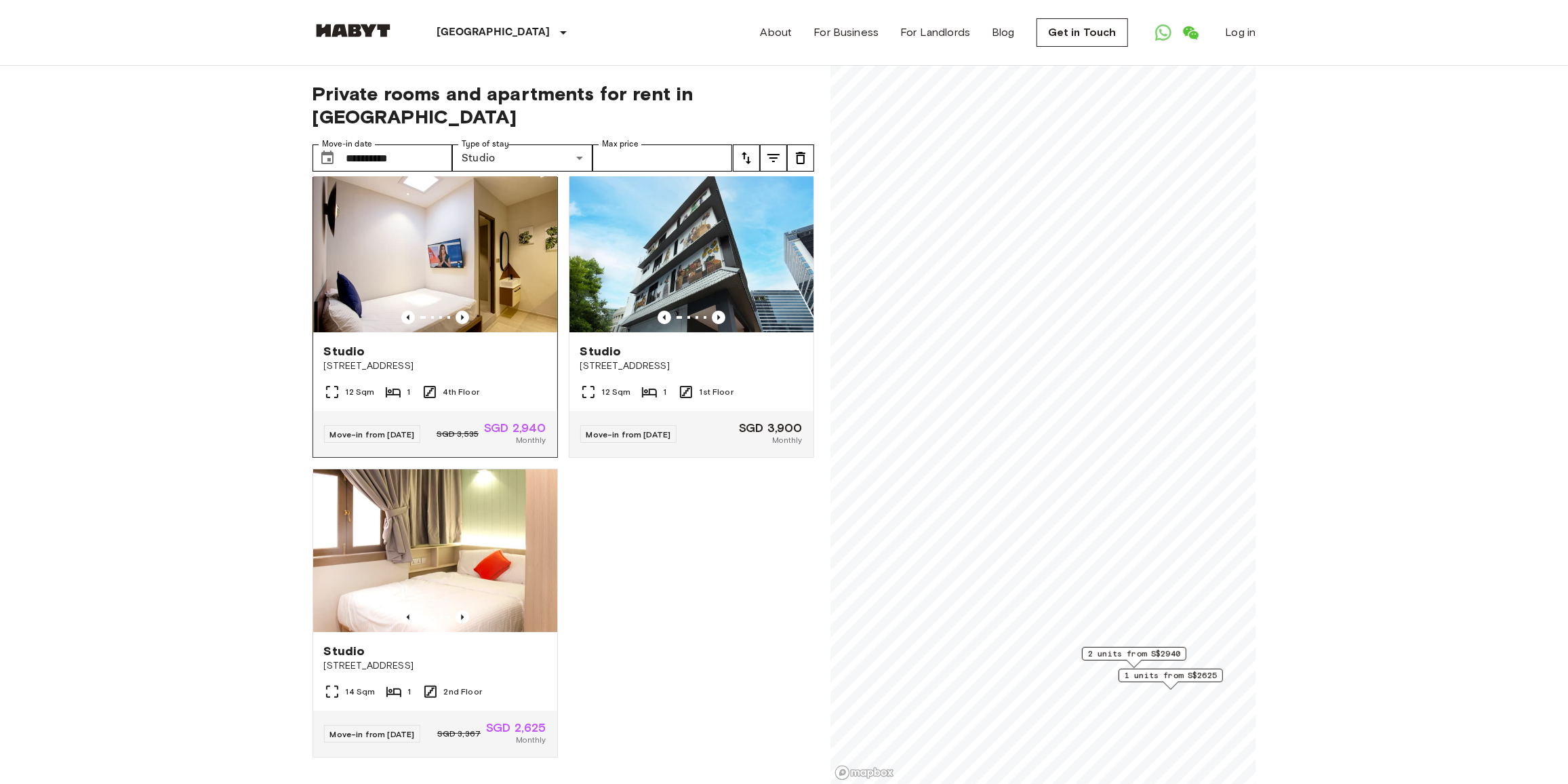
scroll to position [2, 0]
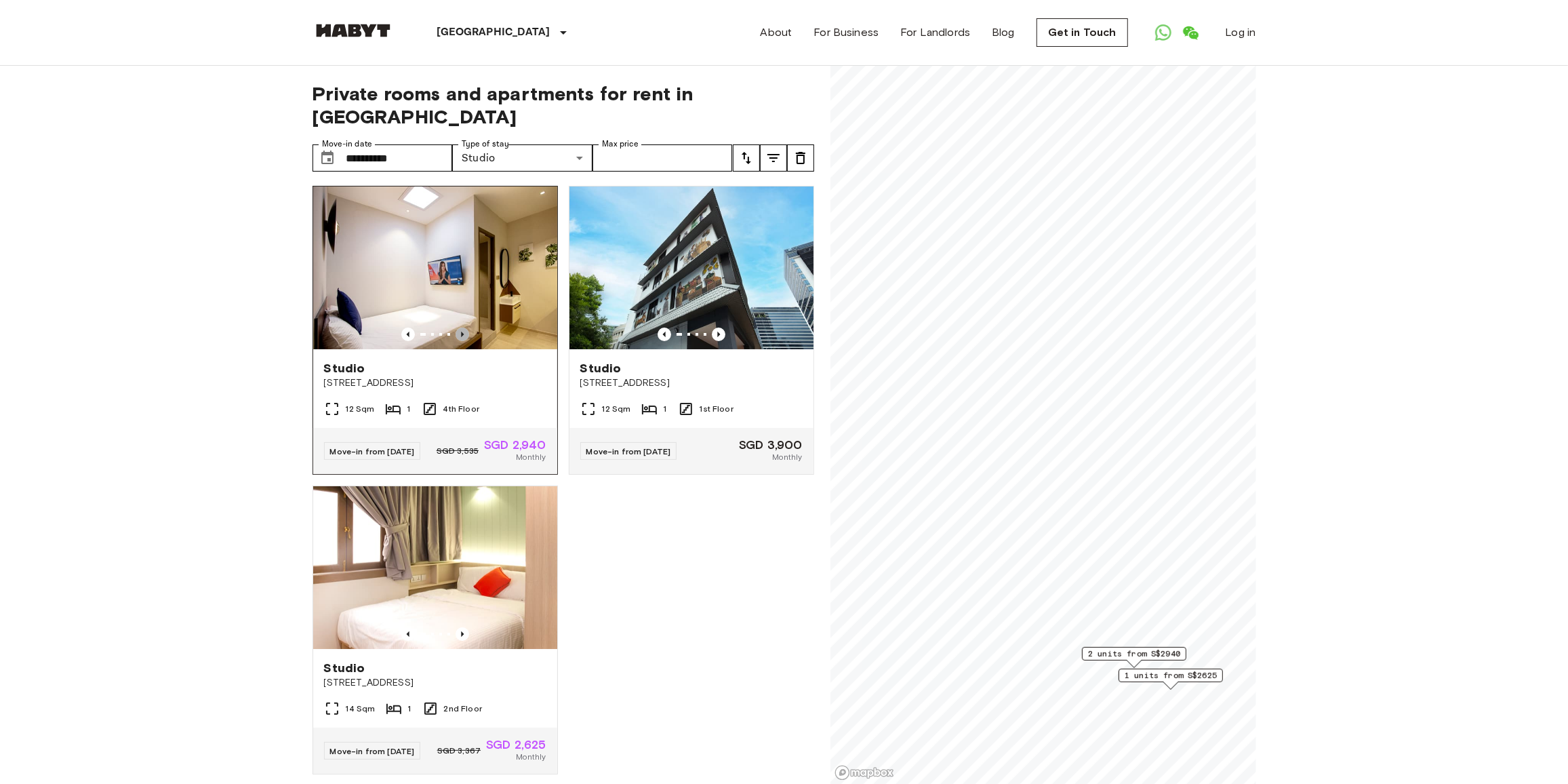
click at [461, 328] on icon "Previous image" at bounding box center [463, 335] width 14 height 14
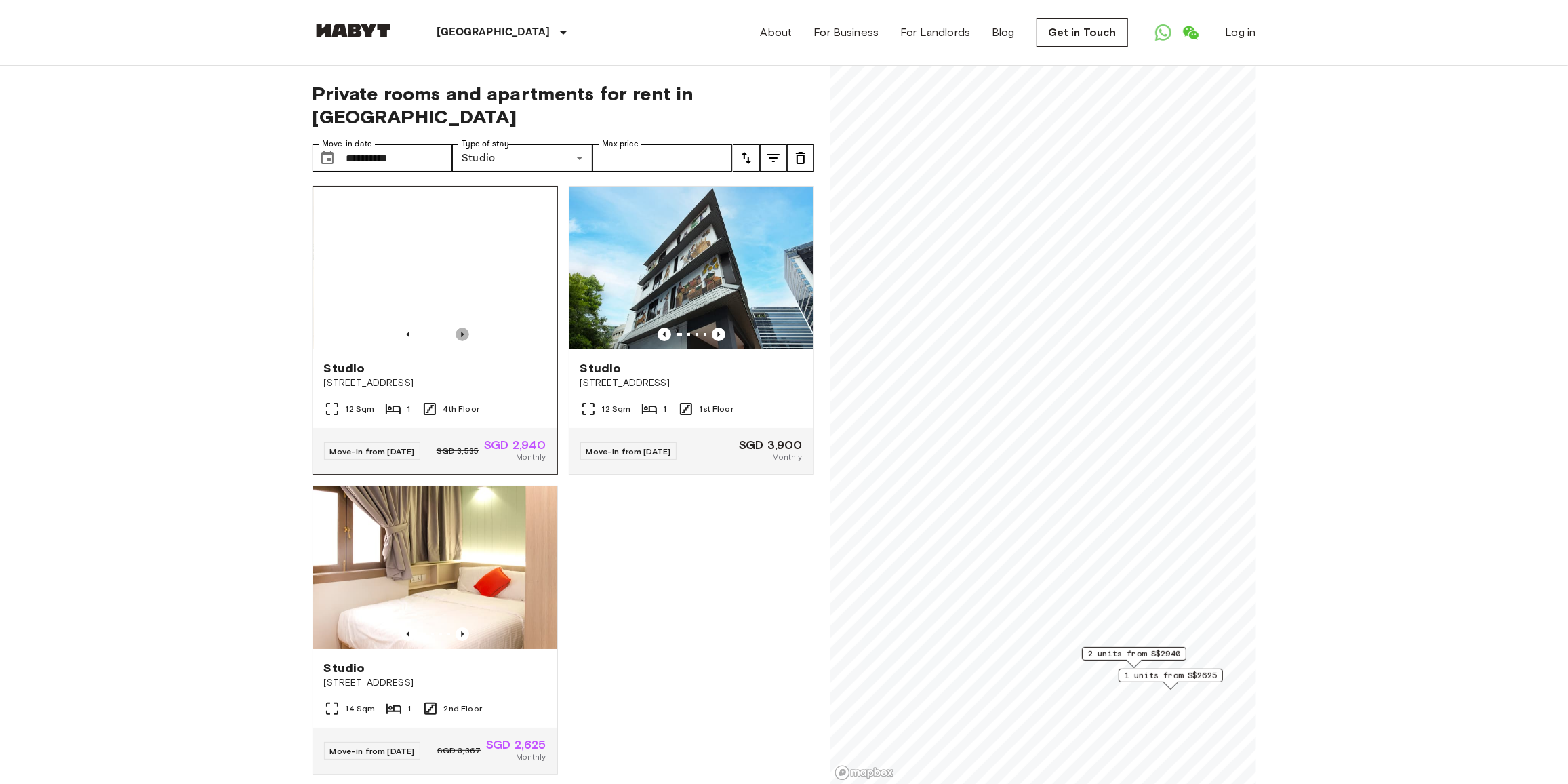
click at [461, 328] on icon "Previous image" at bounding box center [463, 335] width 14 height 14
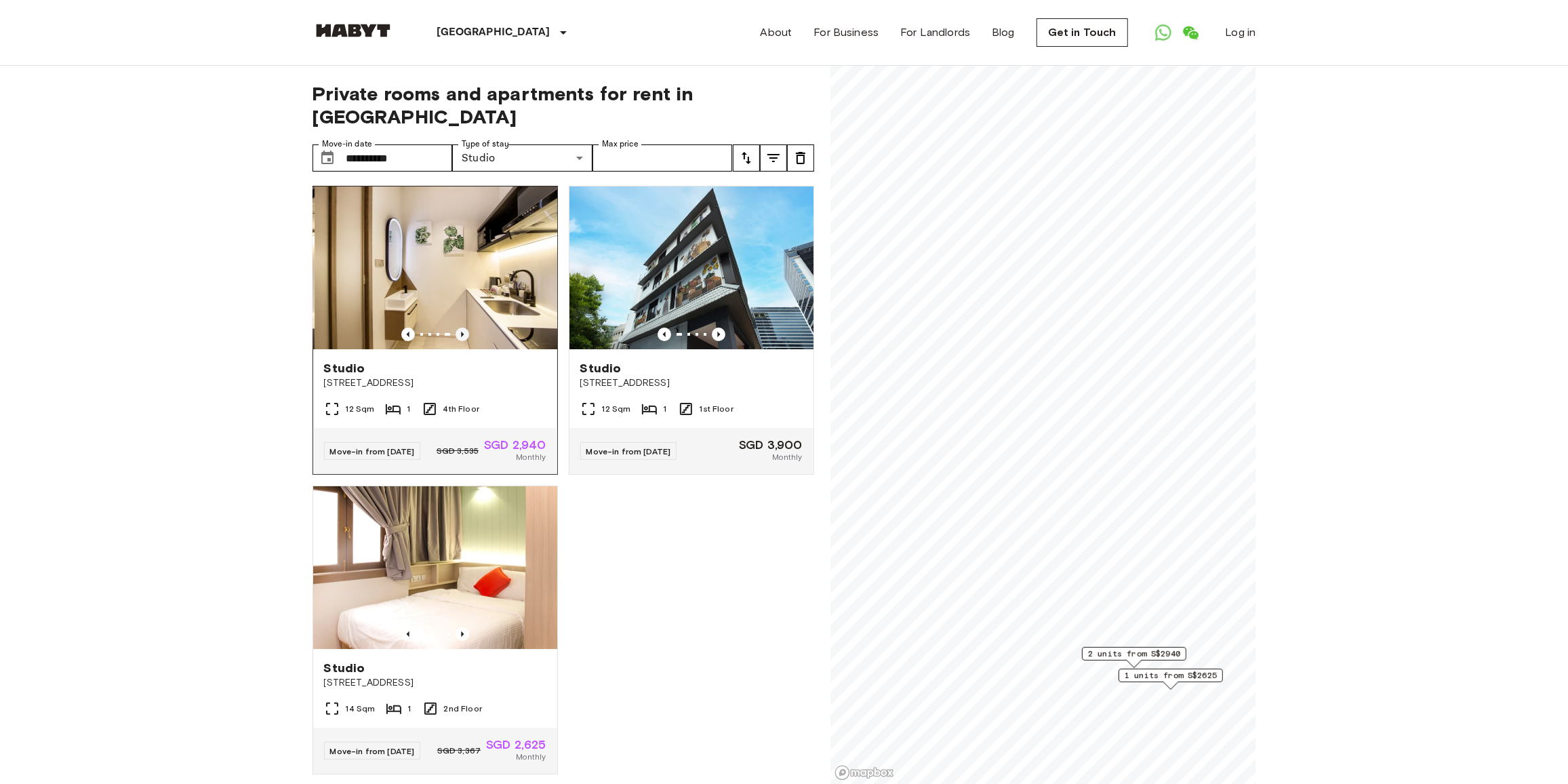
click at [461, 328] on icon "Previous image" at bounding box center [463, 335] width 14 height 14
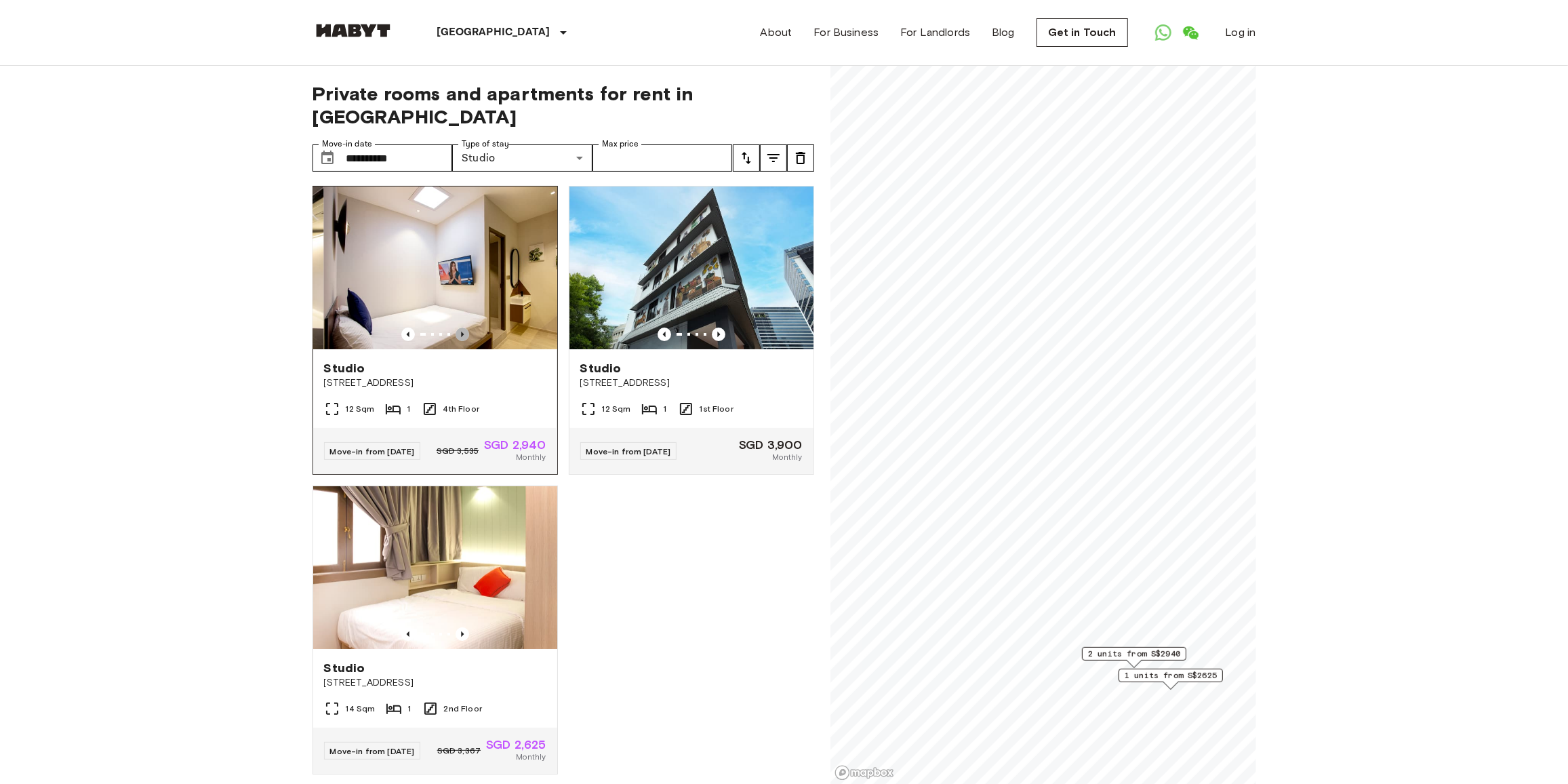
click at [461, 328] on icon "Previous image" at bounding box center [463, 335] width 14 height 14
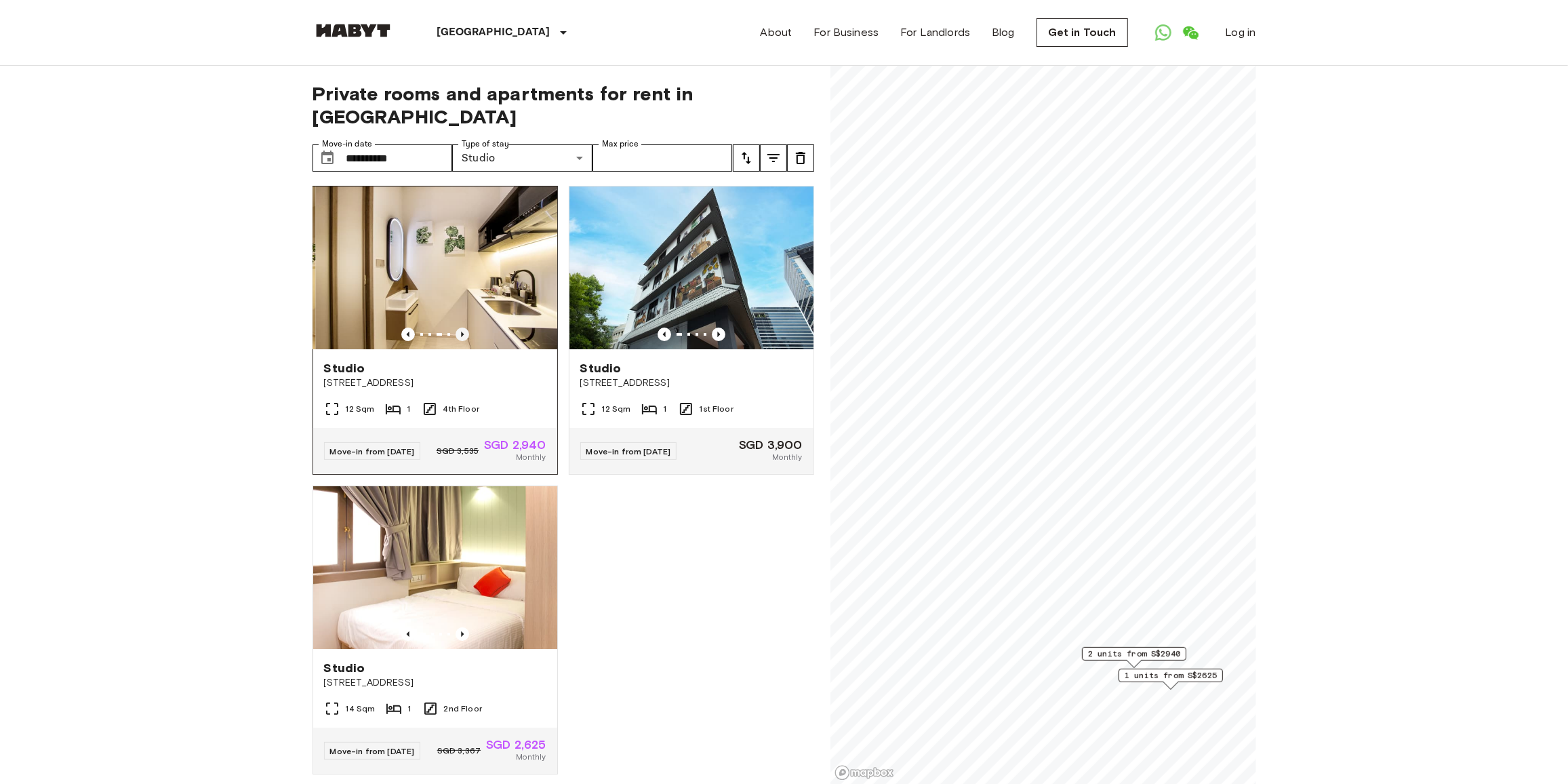
click at [461, 328] on icon "Previous image" at bounding box center [463, 335] width 14 height 14
click at [664, 144] on input "Max price" at bounding box center [662, 157] width 141 height 27
click at [413, 146] on input "**********" at bounding box center [400, 157] width 107 height 27
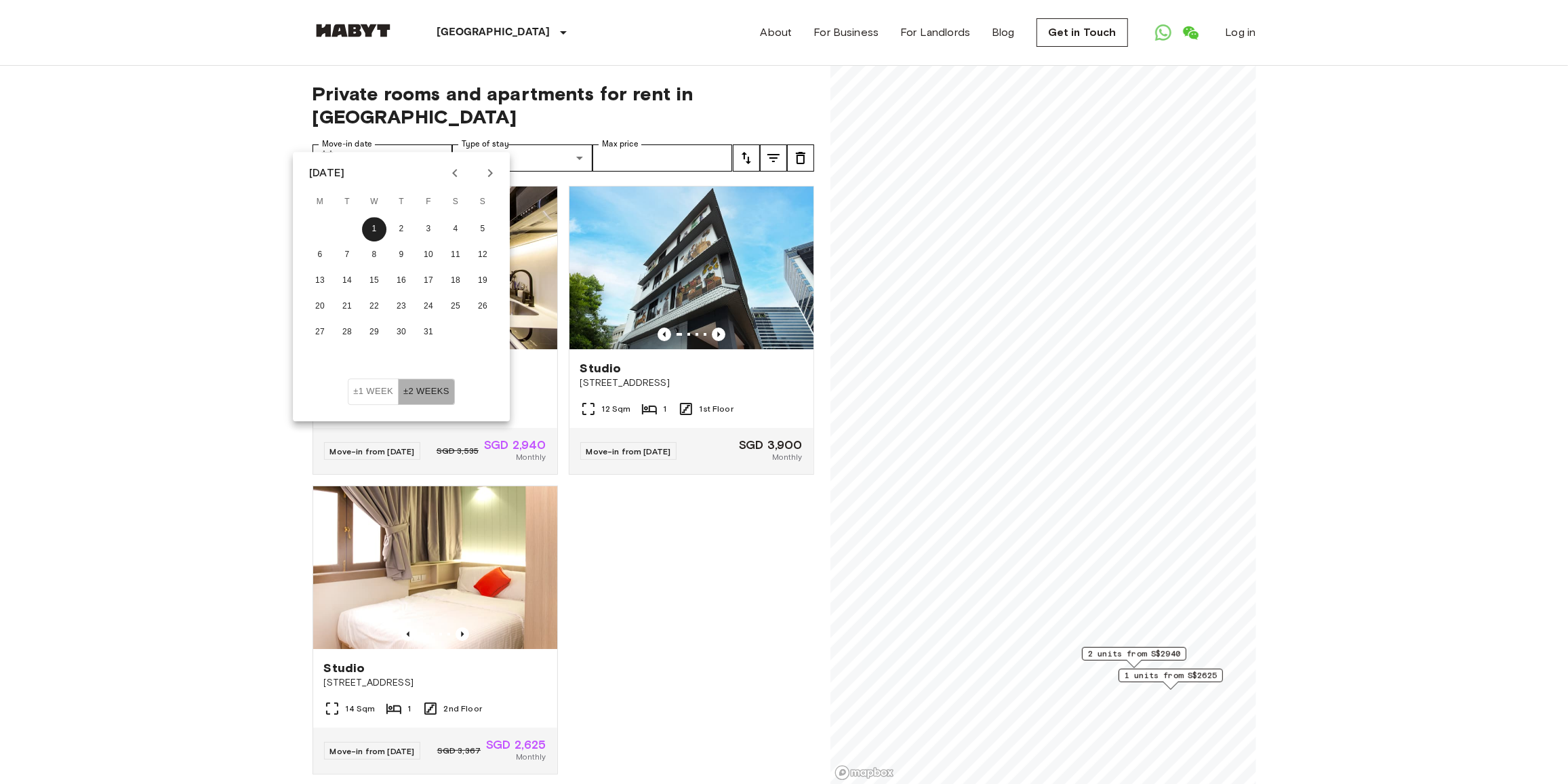
click at [412, 399] on button "±2 weeks" at bounding box center [426, 392] width 57 height 26
click at [356, 400] on button "±1 week" at bounding box center [373, 392] width 51 height 26
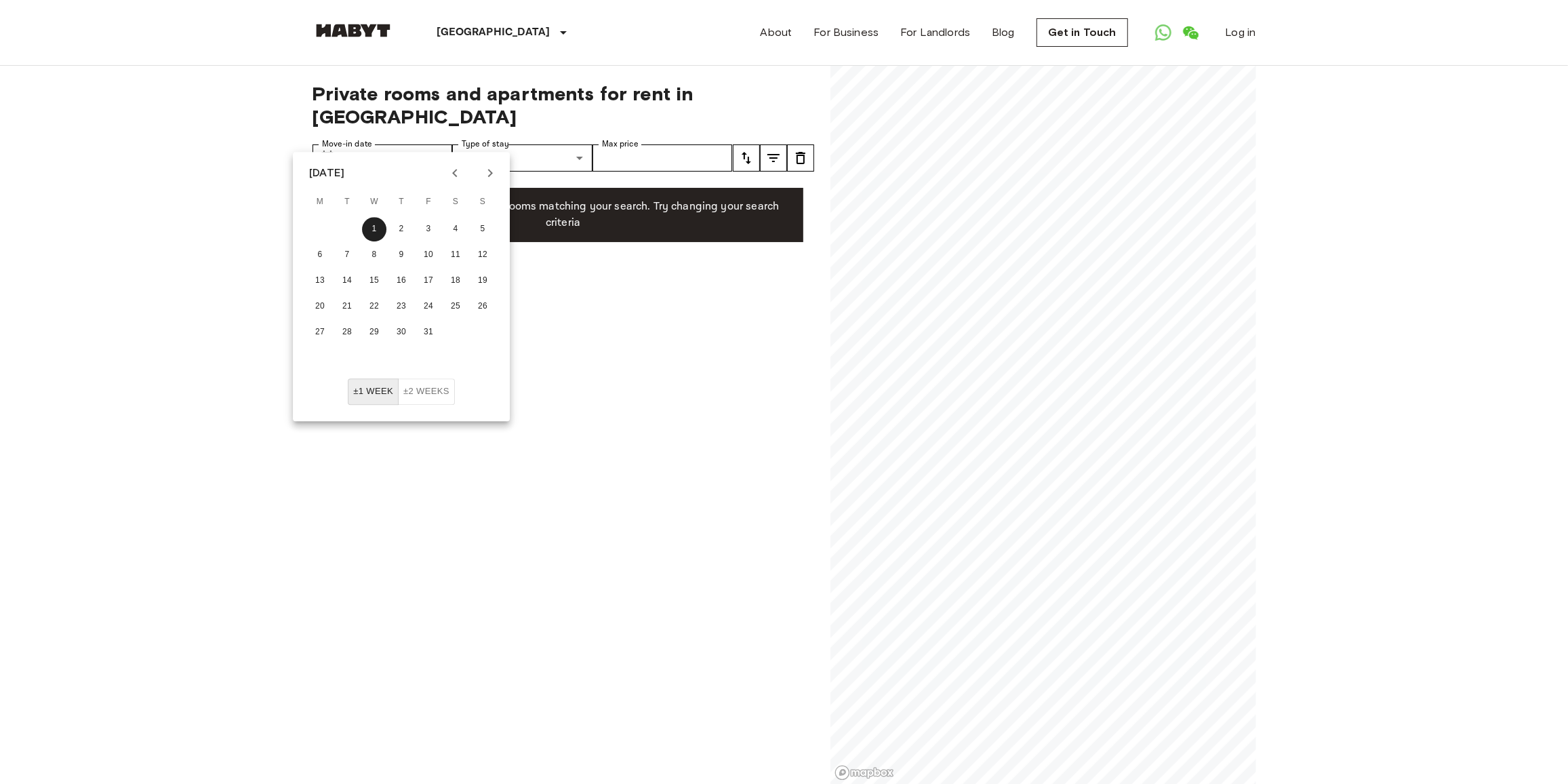
click at [439, 394] on button "±2 weeks" at bounding box center [426, 392] width 57 height 26
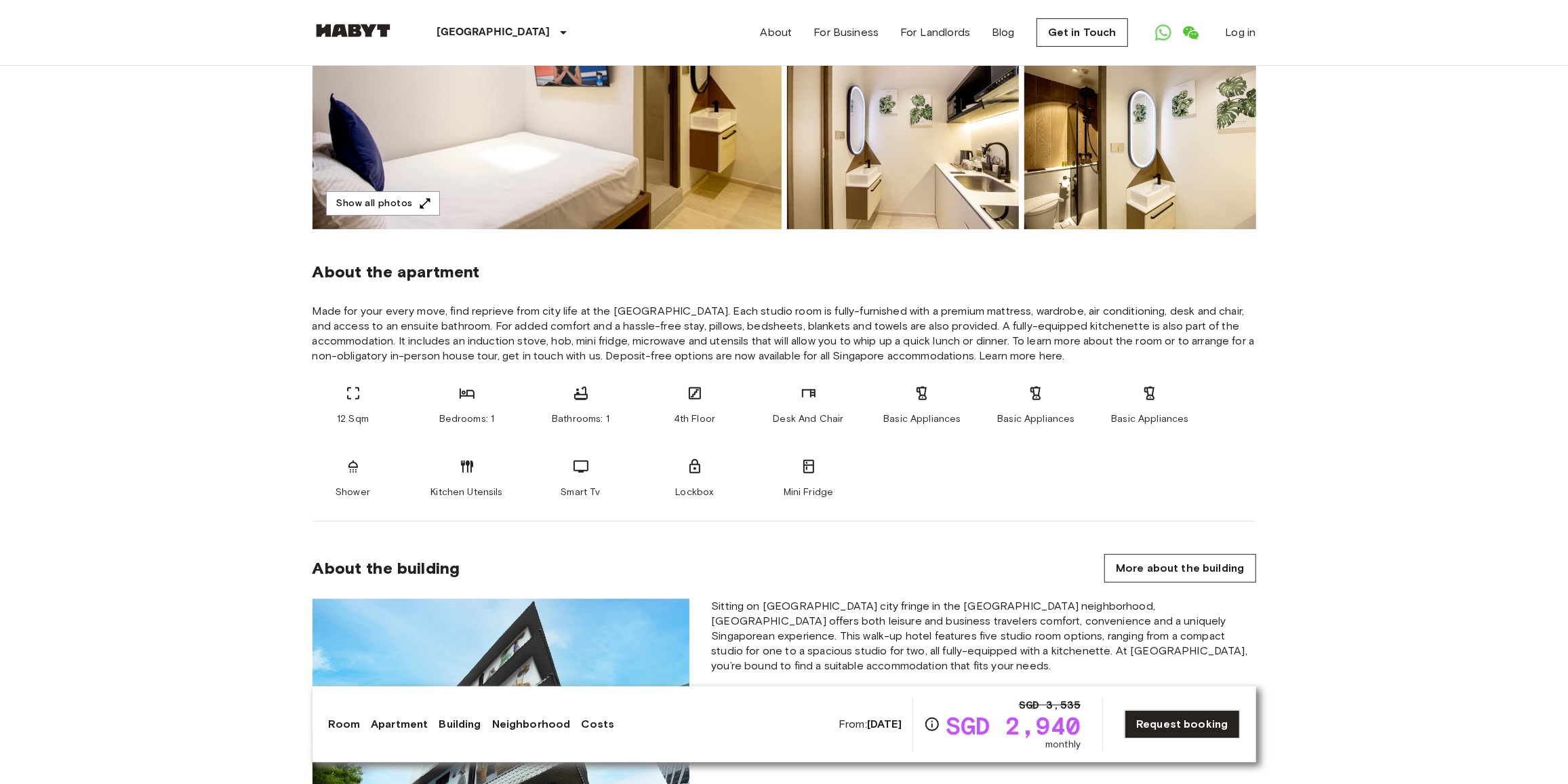
scroll to position [308, 0]
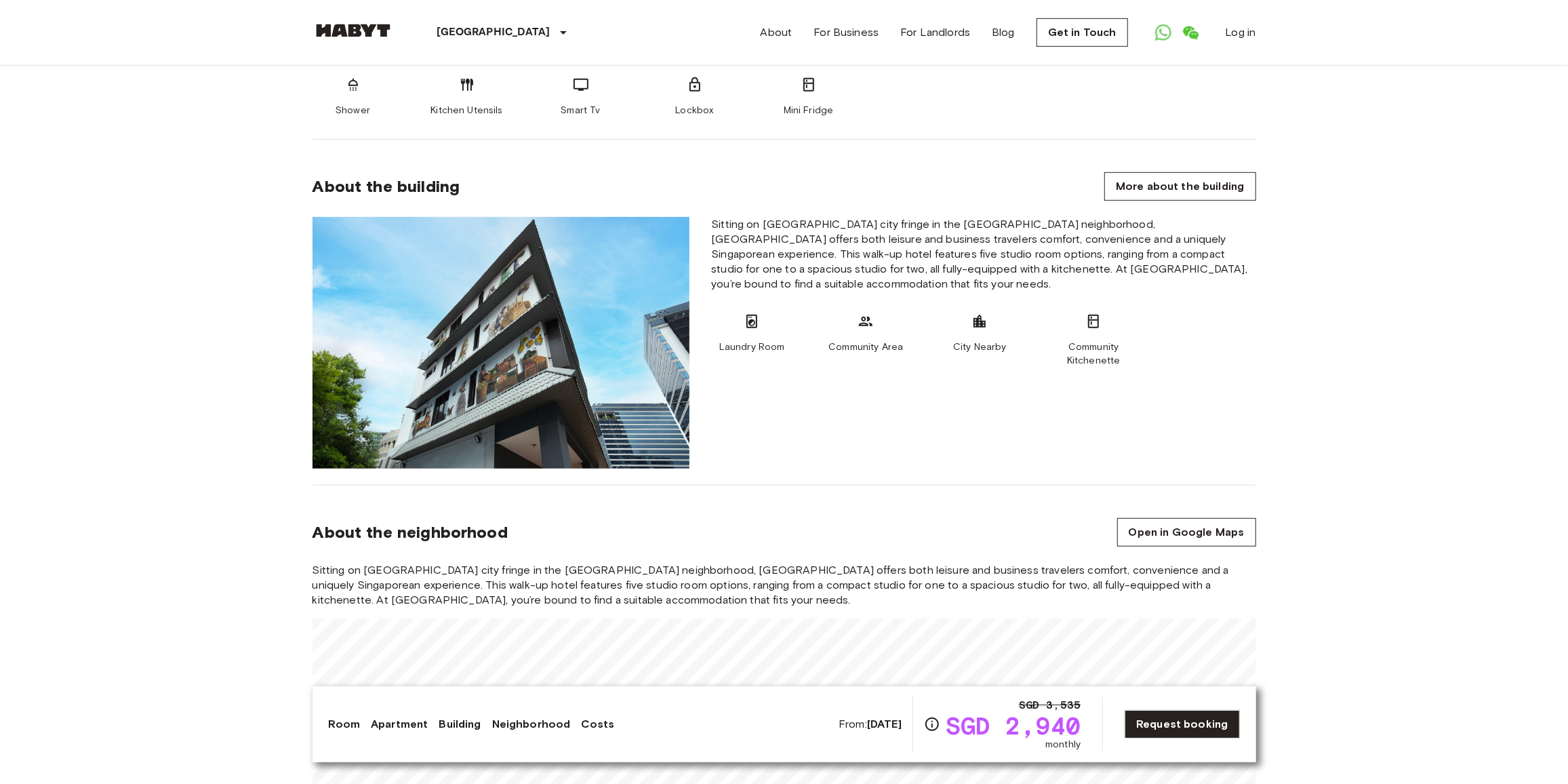
scroll to position [677, 0]
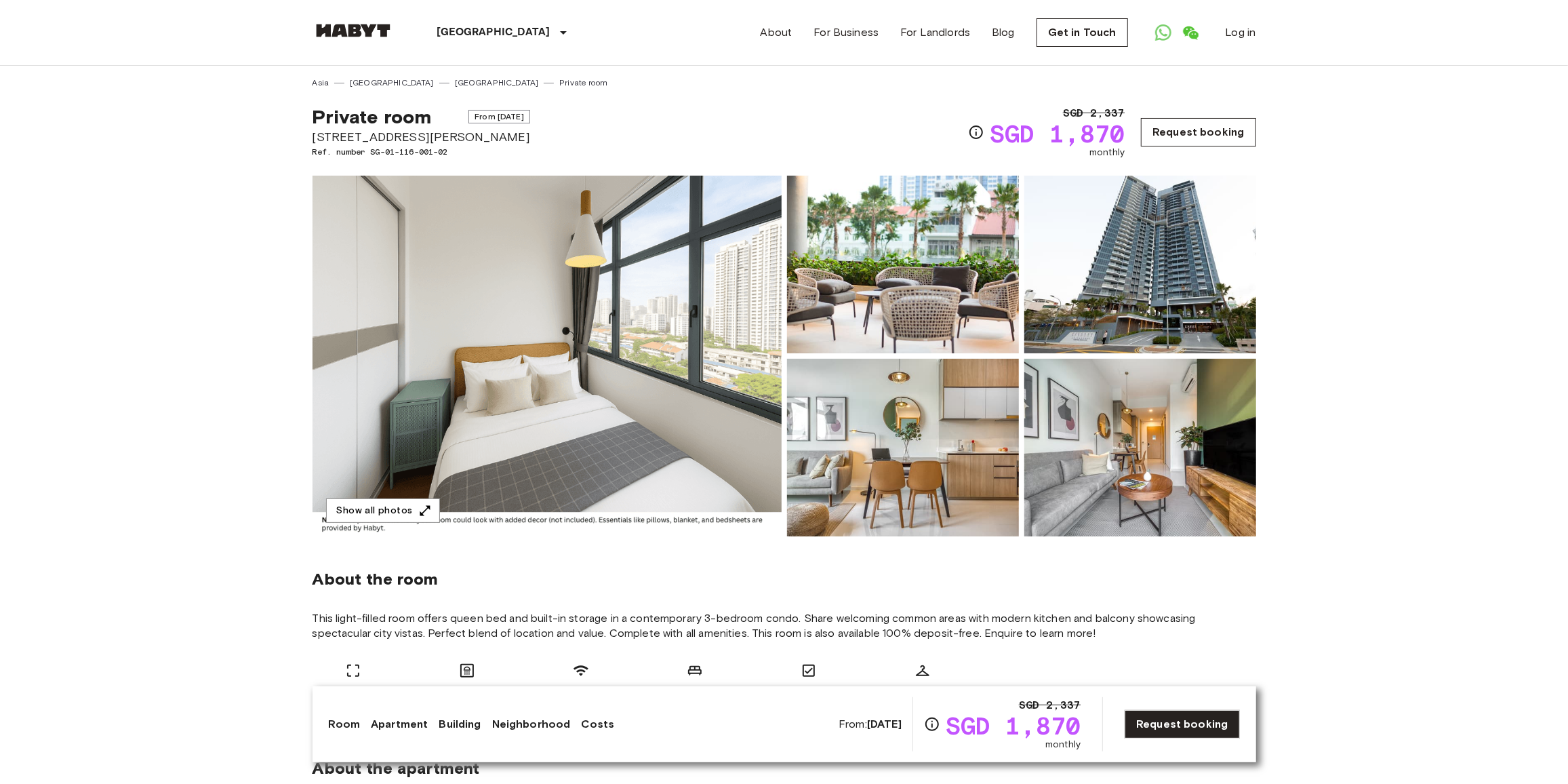
click at [1186, 129] on link "Request booking" at bounding box center [1198, 132] width 114 height 28
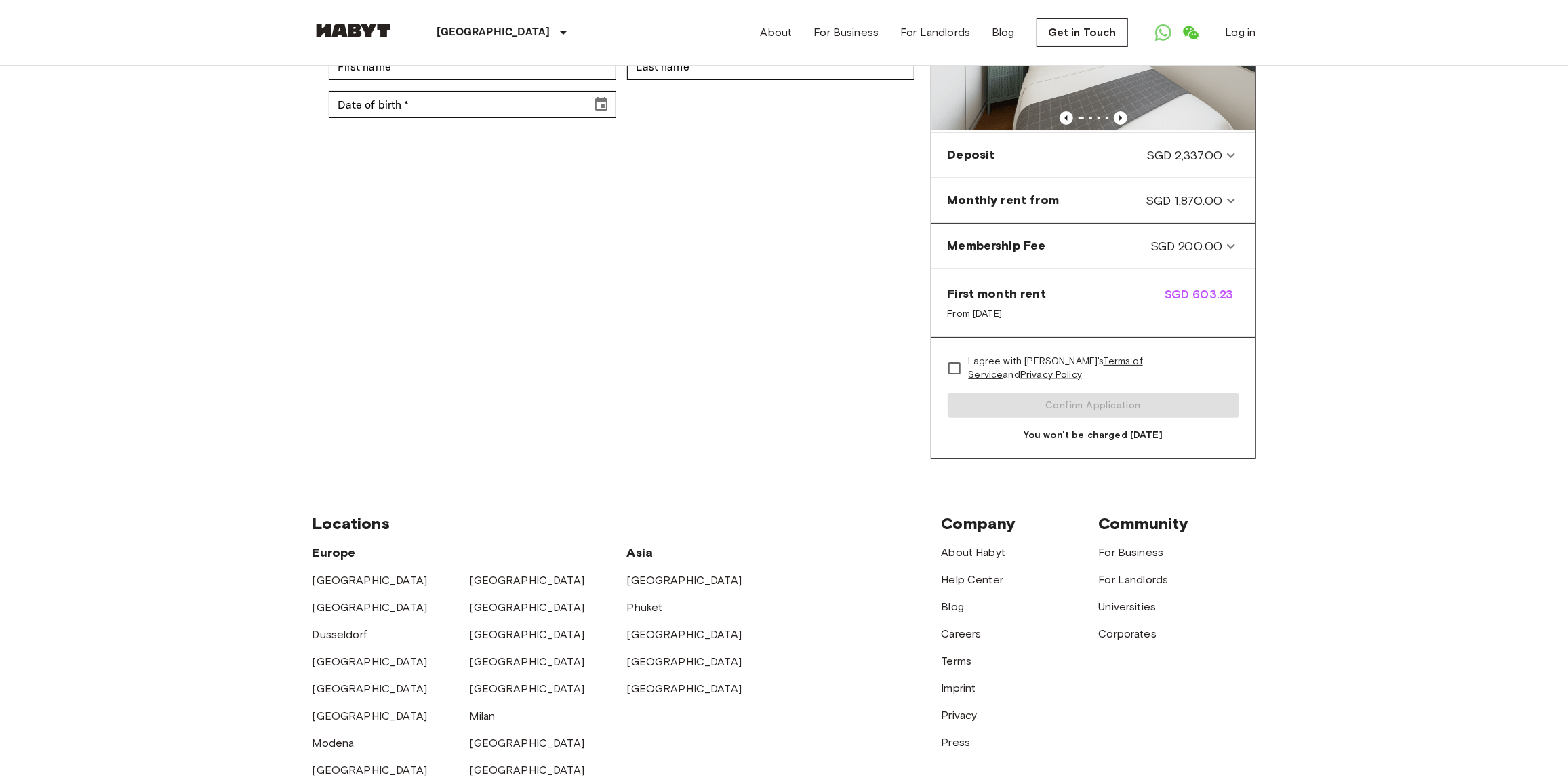
scroll to position [308, 0]
